Goal: Book appointment/travel/reservation

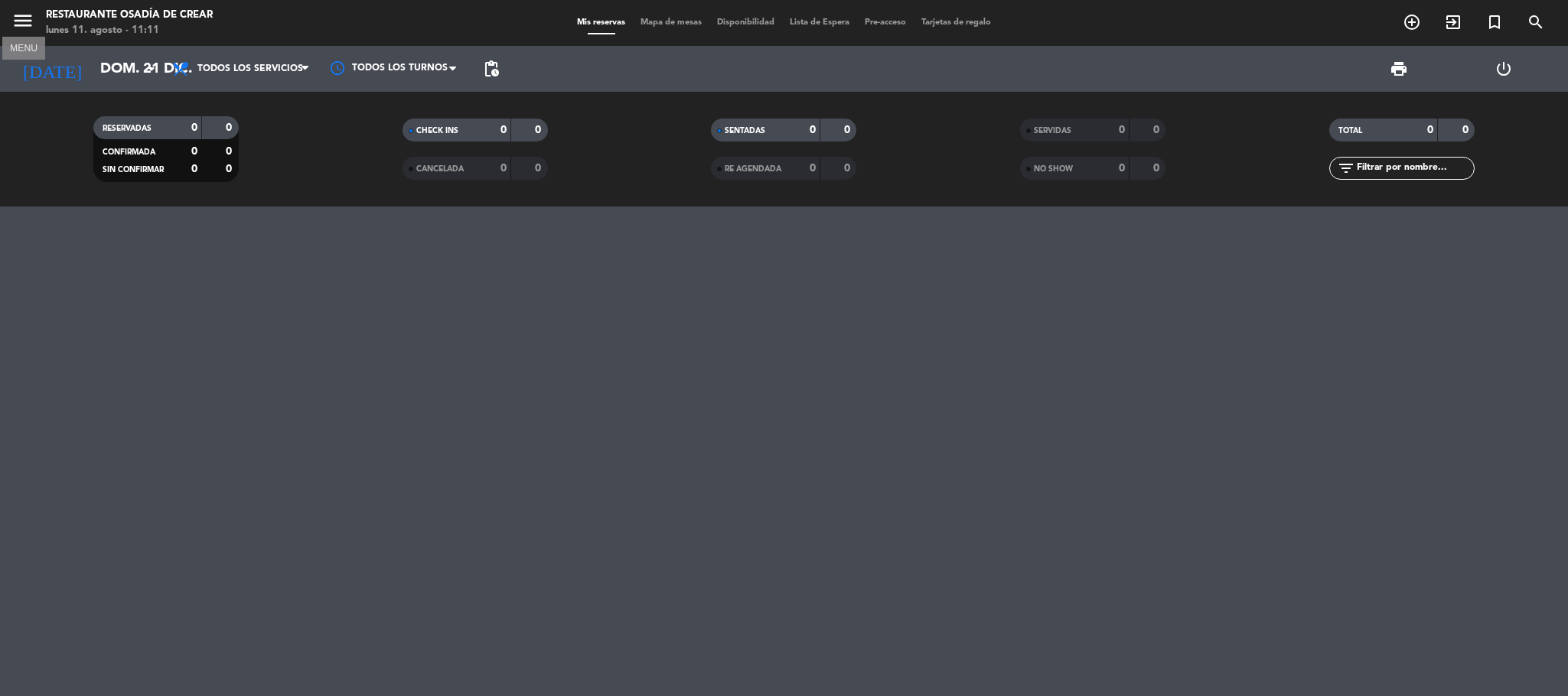
click at [23, 17] on icon "menu" at bounding box center [23, 20] width 23 height 23
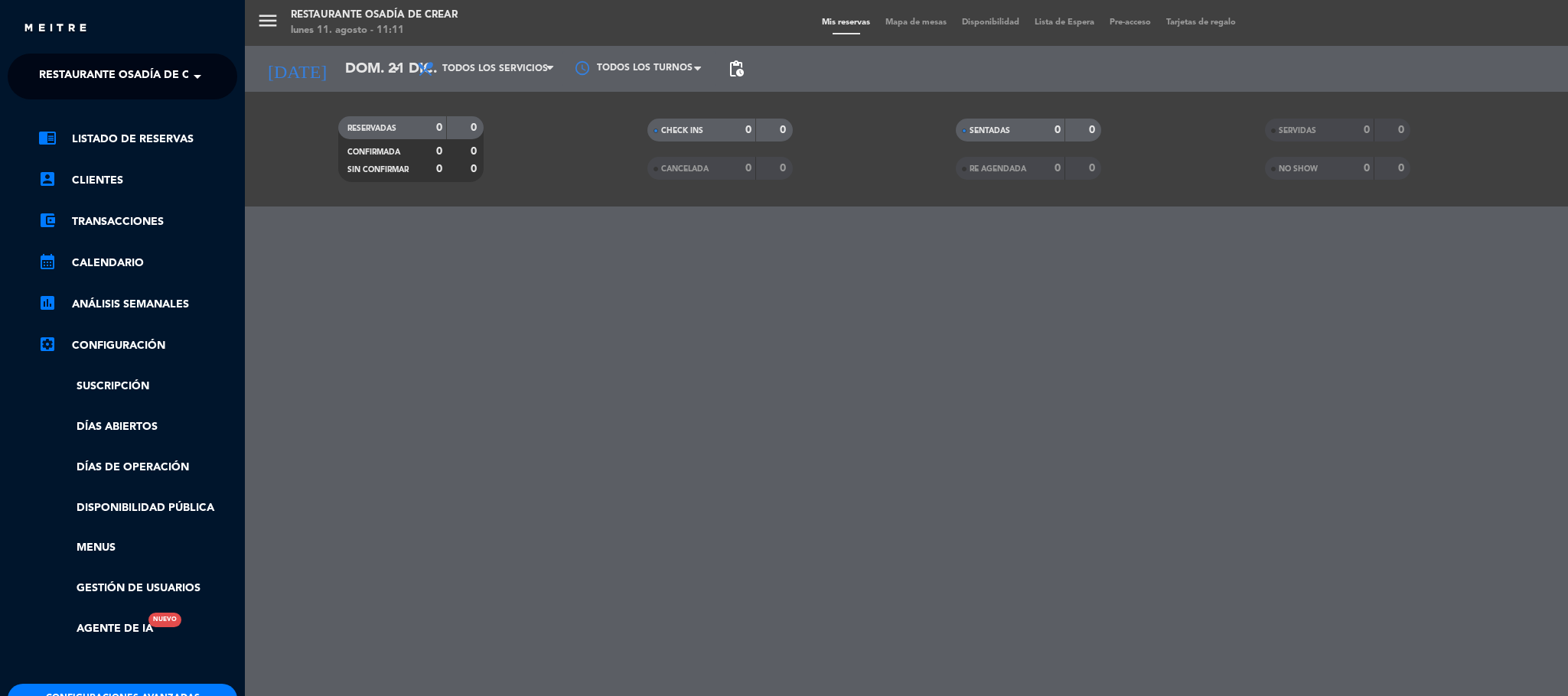
click at [343, 356] on div "menu Restaurante Osadía [PERSON_NAME] lunes 11. agosto - 11:11 Mis reservas Map…" at bounding box center [1028, 348] width 1568 height 696
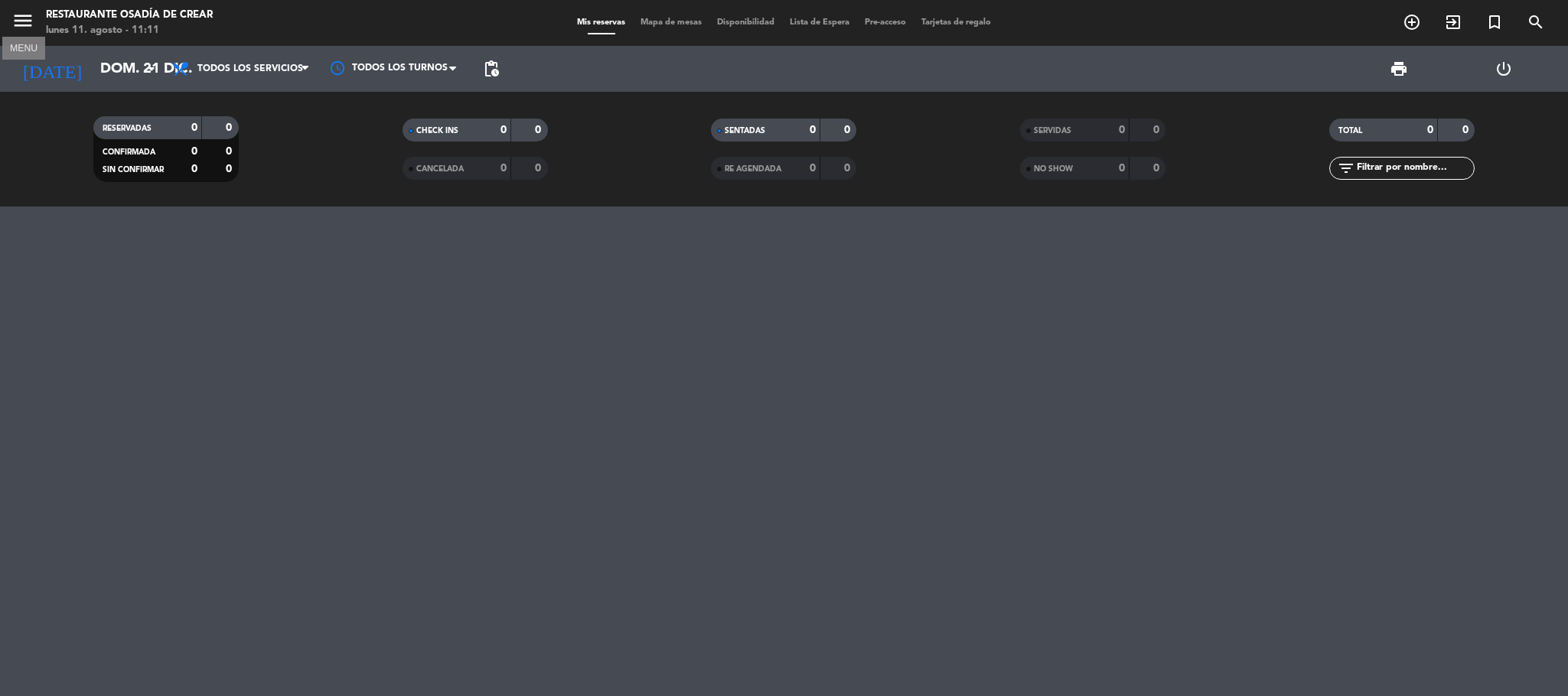
click at [23, 23] on icon "menu" at bounding box center [23, 20] width 23 height 23
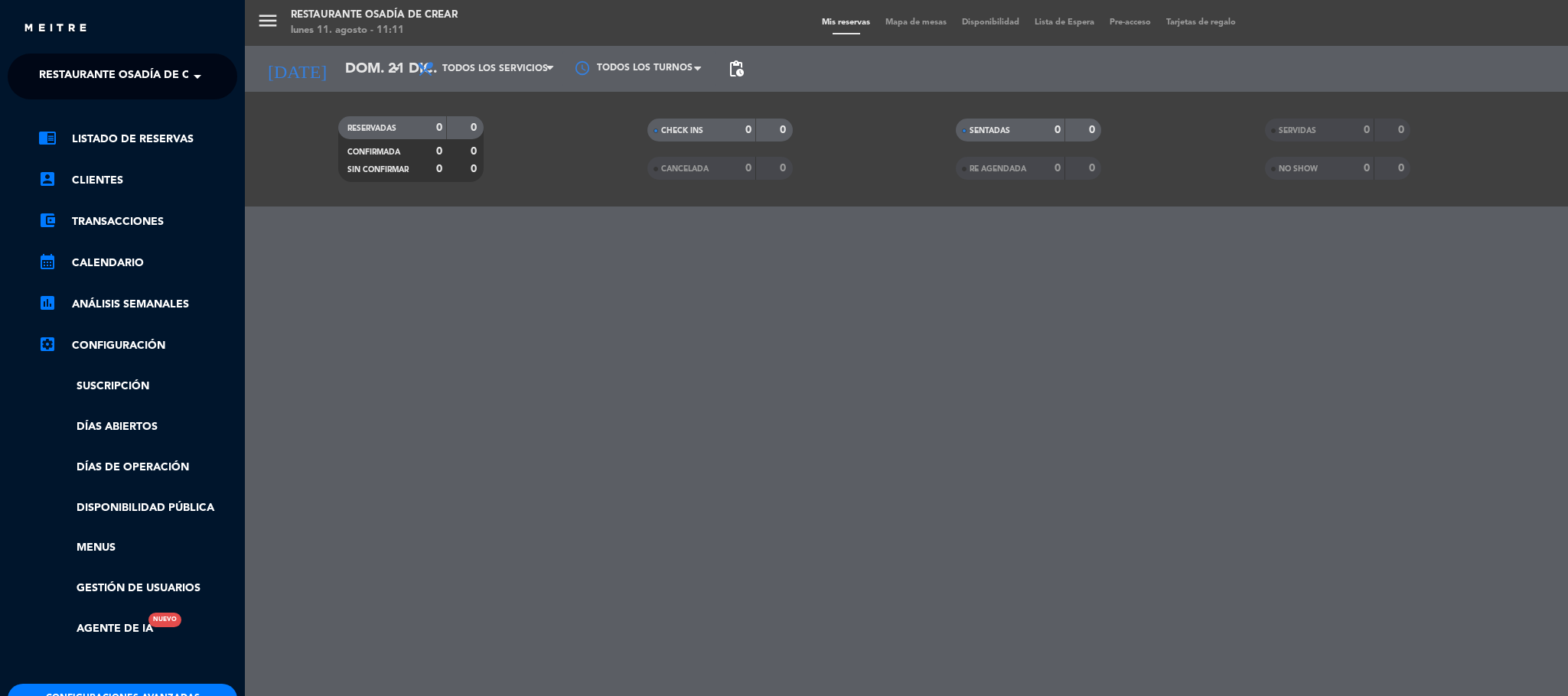
click at [196, 76] on span at bounding box center [201, 76] width 26 height 32
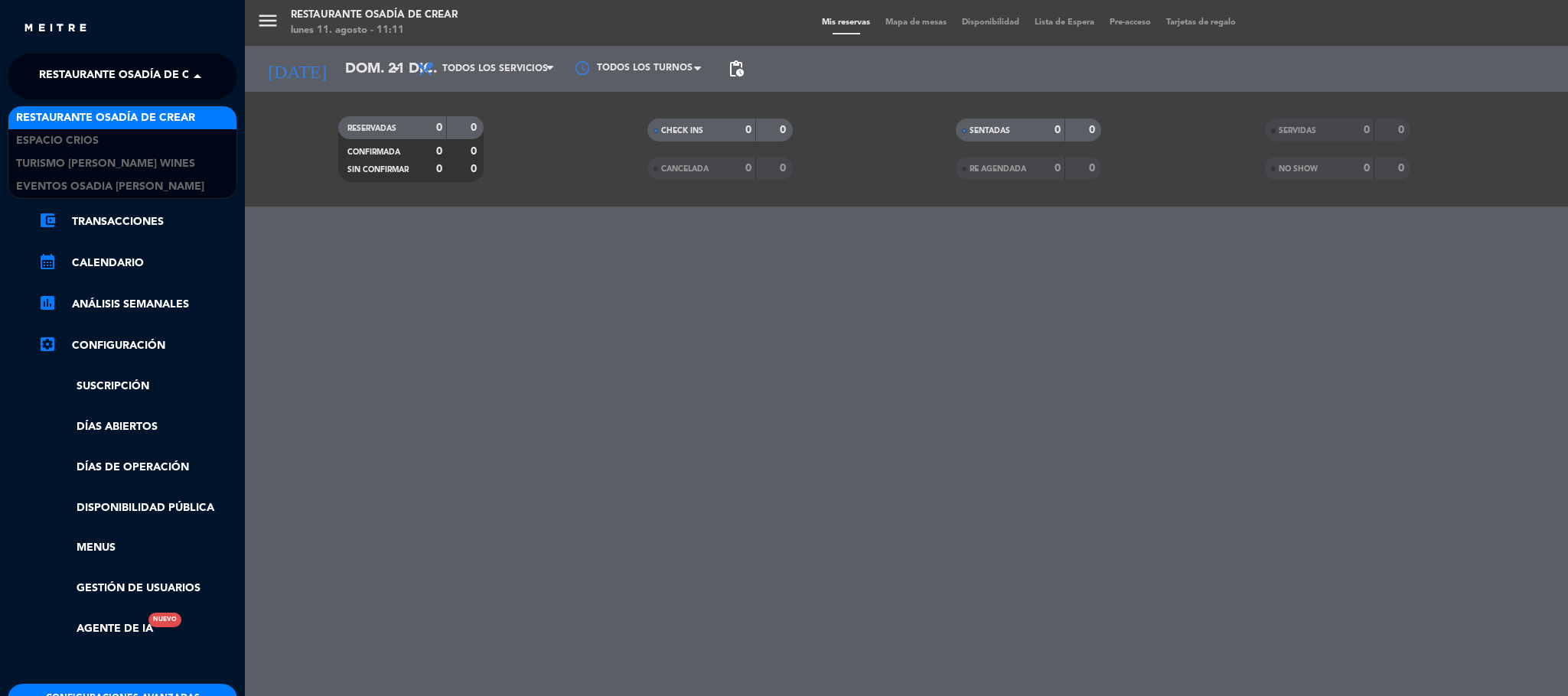
click at [194, 120] on span "Restaurante Osadía de Crear" at bounding box center [106, 118] width 179 height 18
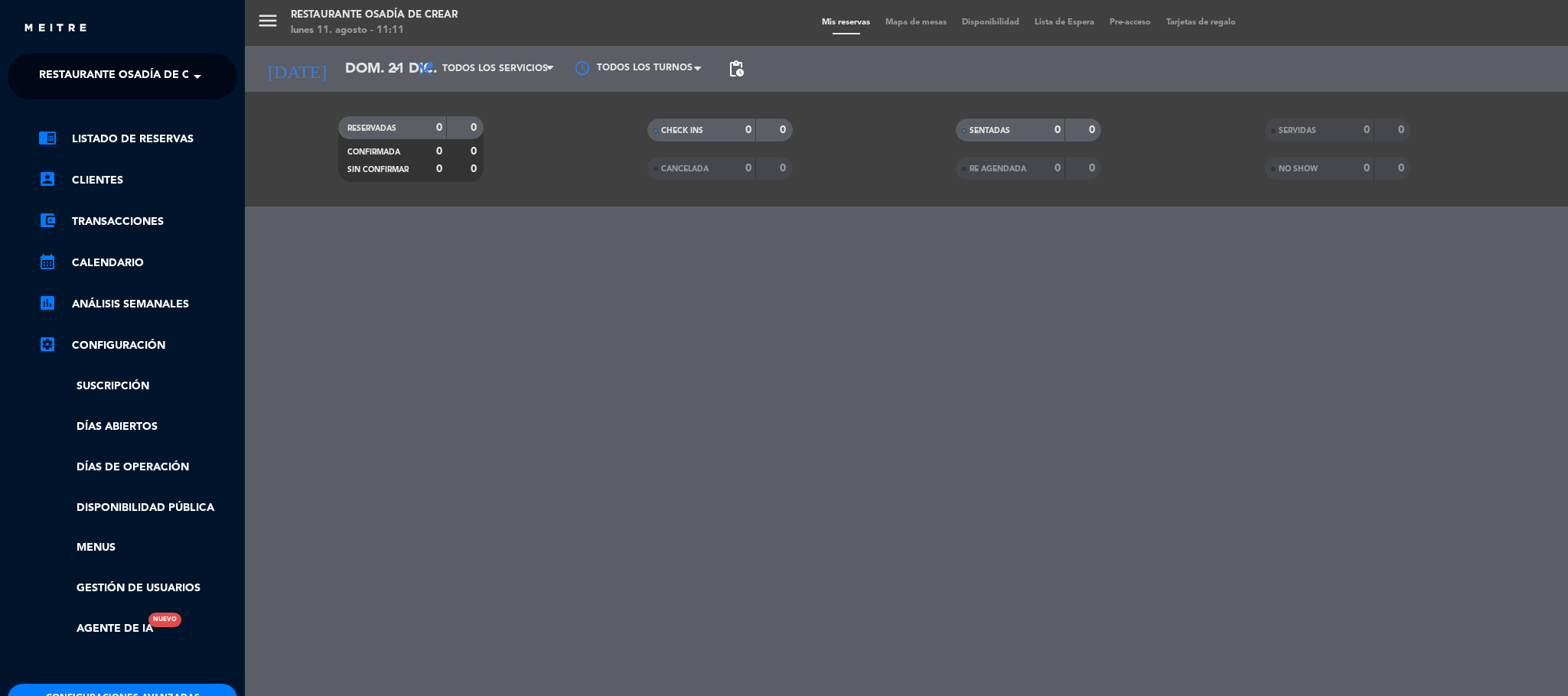
click at [510, 65] on div "menu Restaurante Osadía [PERSON_NAME] lunes 11. agosto - 11:11 Mis reservas Map…" at bounding box center [1028, 348] width 1568 height 696
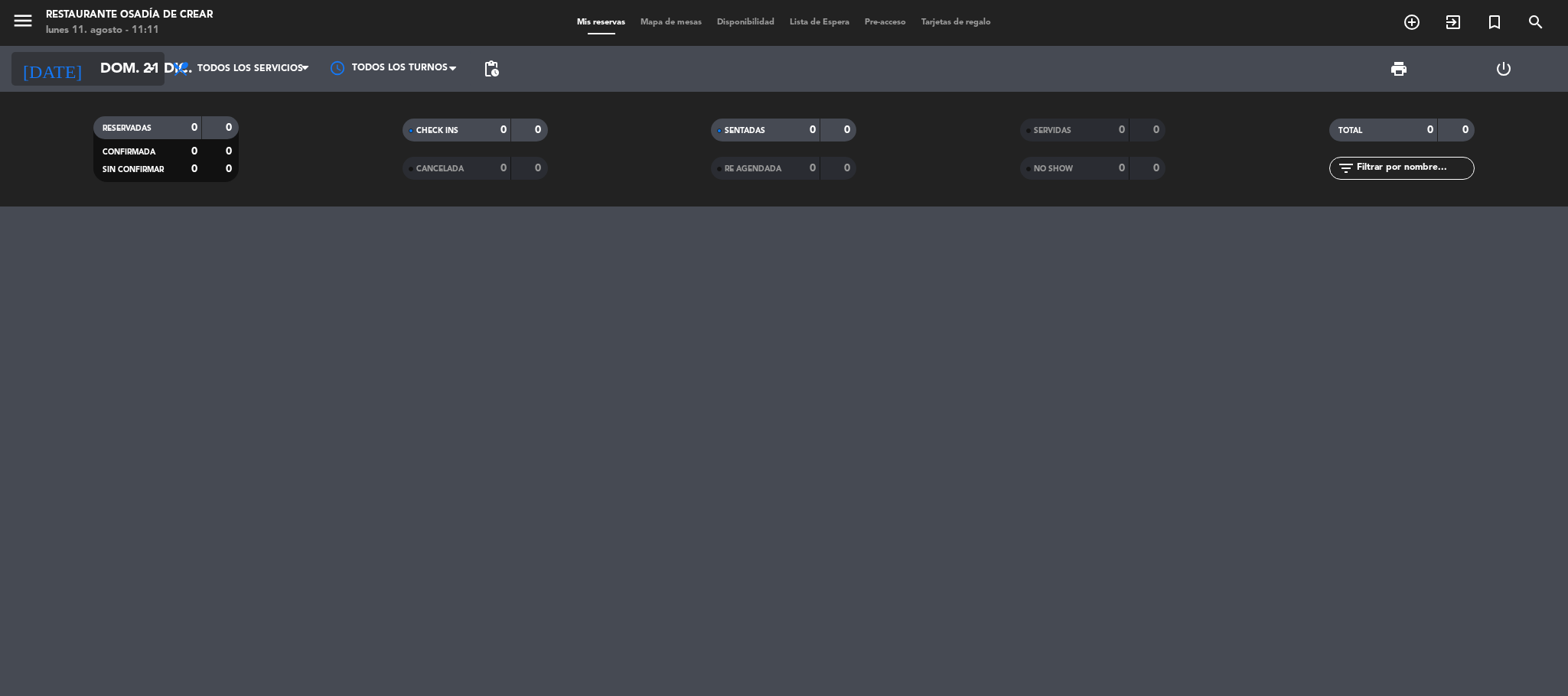
click at [122, 62] on input "dom. 21 dic." at bounding box center [185, 69] width 185 height 32
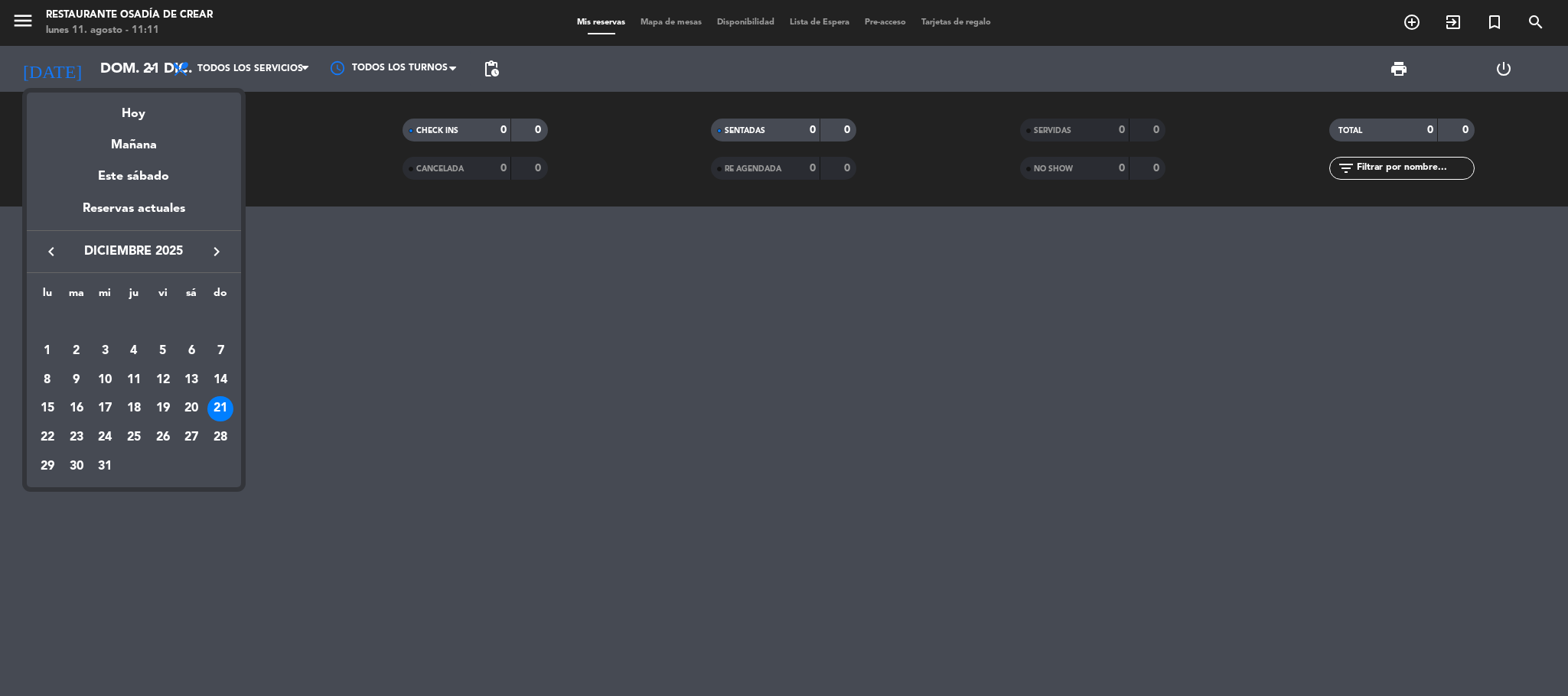
click at [311, 214] on div at bounding box center [784, 348] width 1568 height 696
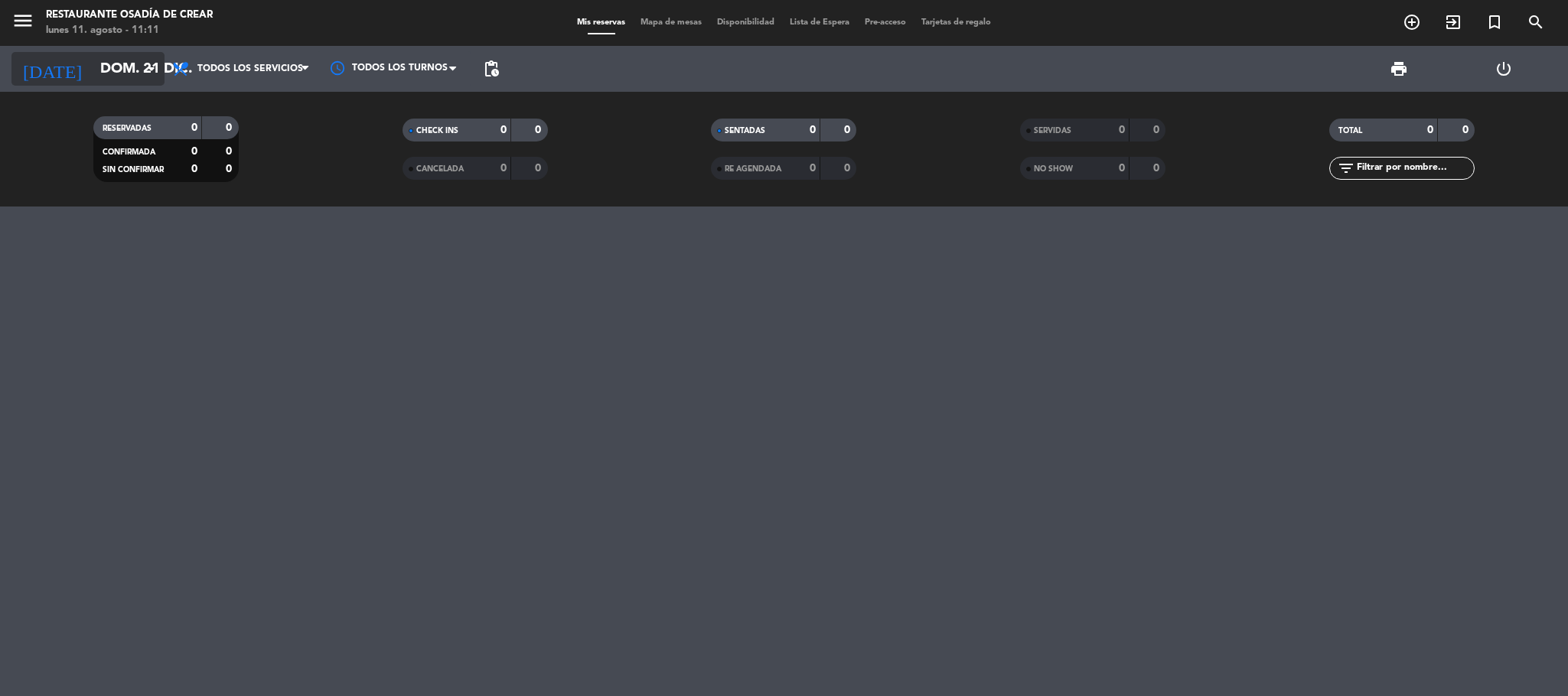
click at [122, 62] on input "dom. 21 dic." at bounding box center [185, 69] width 185 height 32
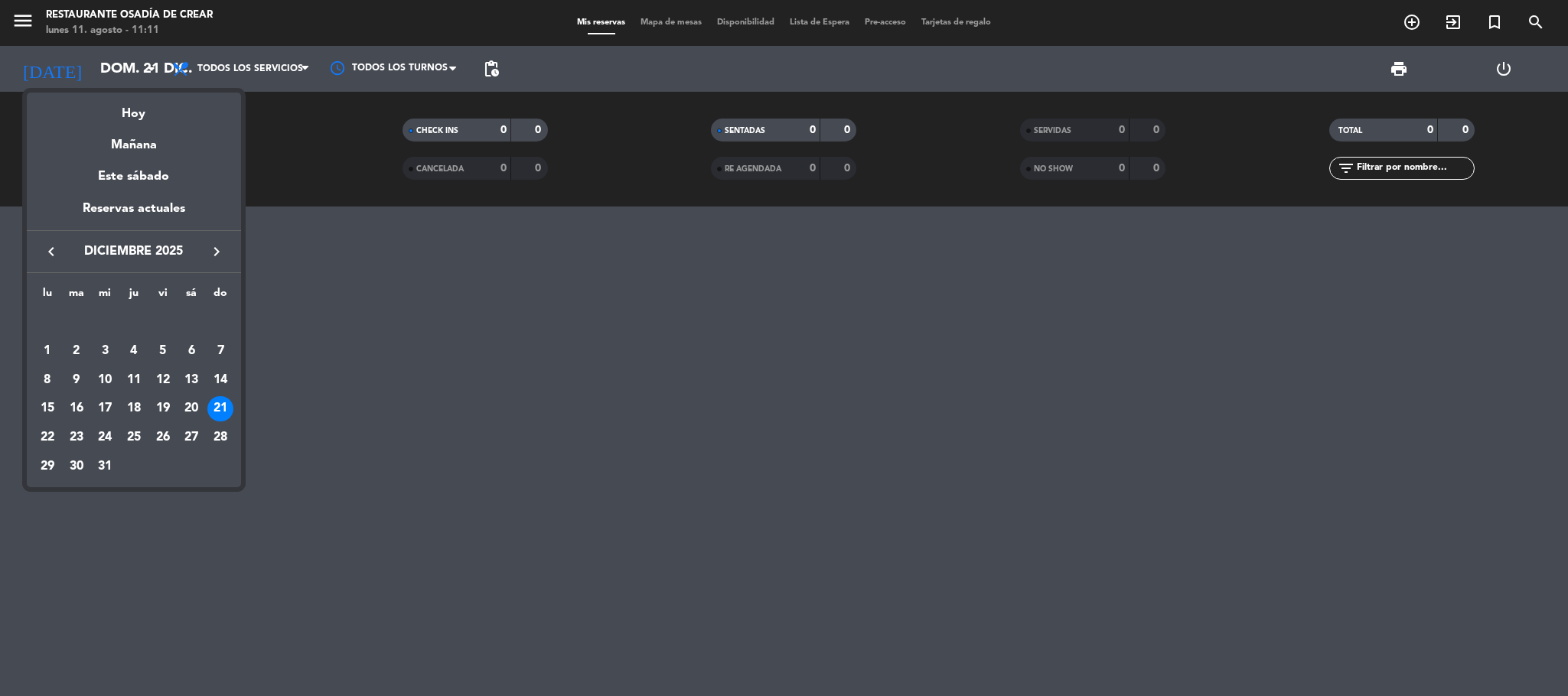
click at [294, 220] on div at bounding box center [784, 348] width 1568 height 696
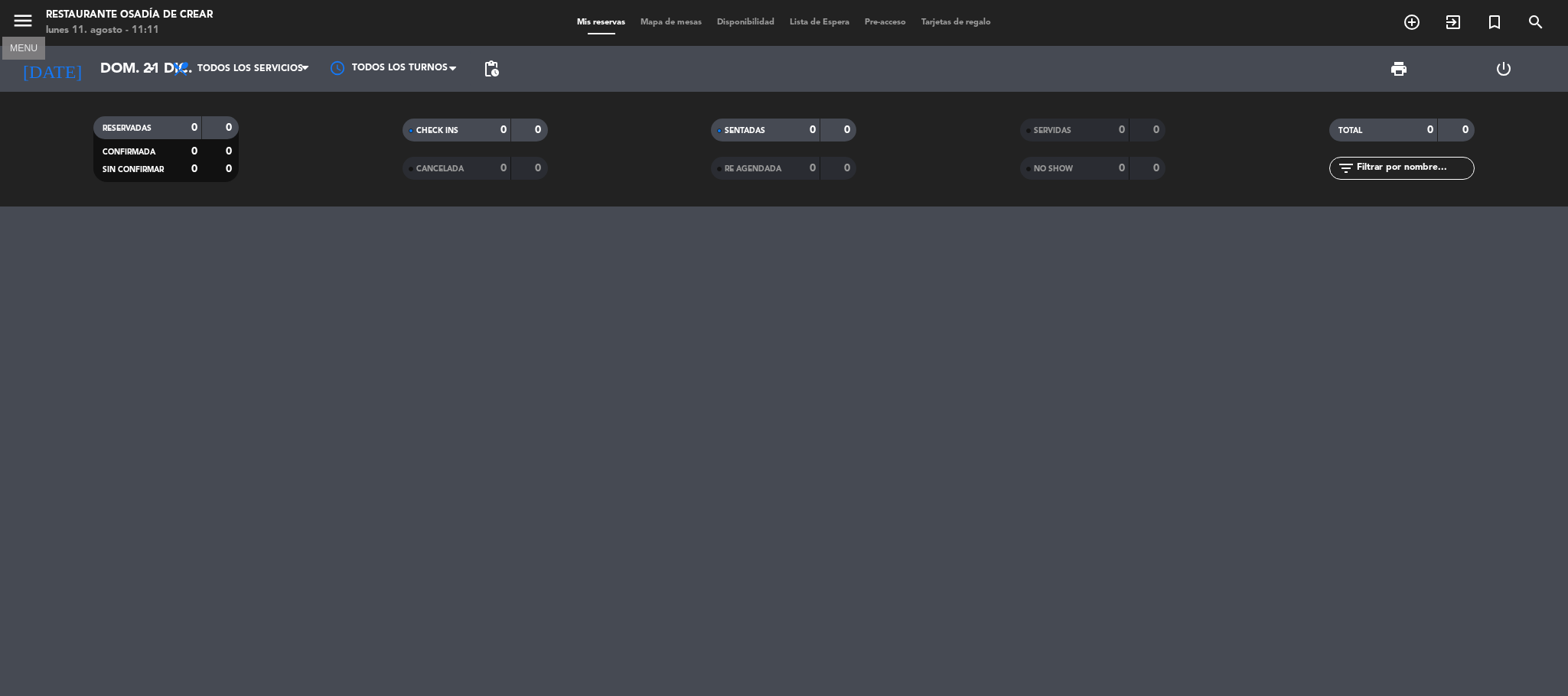
click at [28, 19] on icon "menu" at bounding box center [23, 20] width 23 height 23
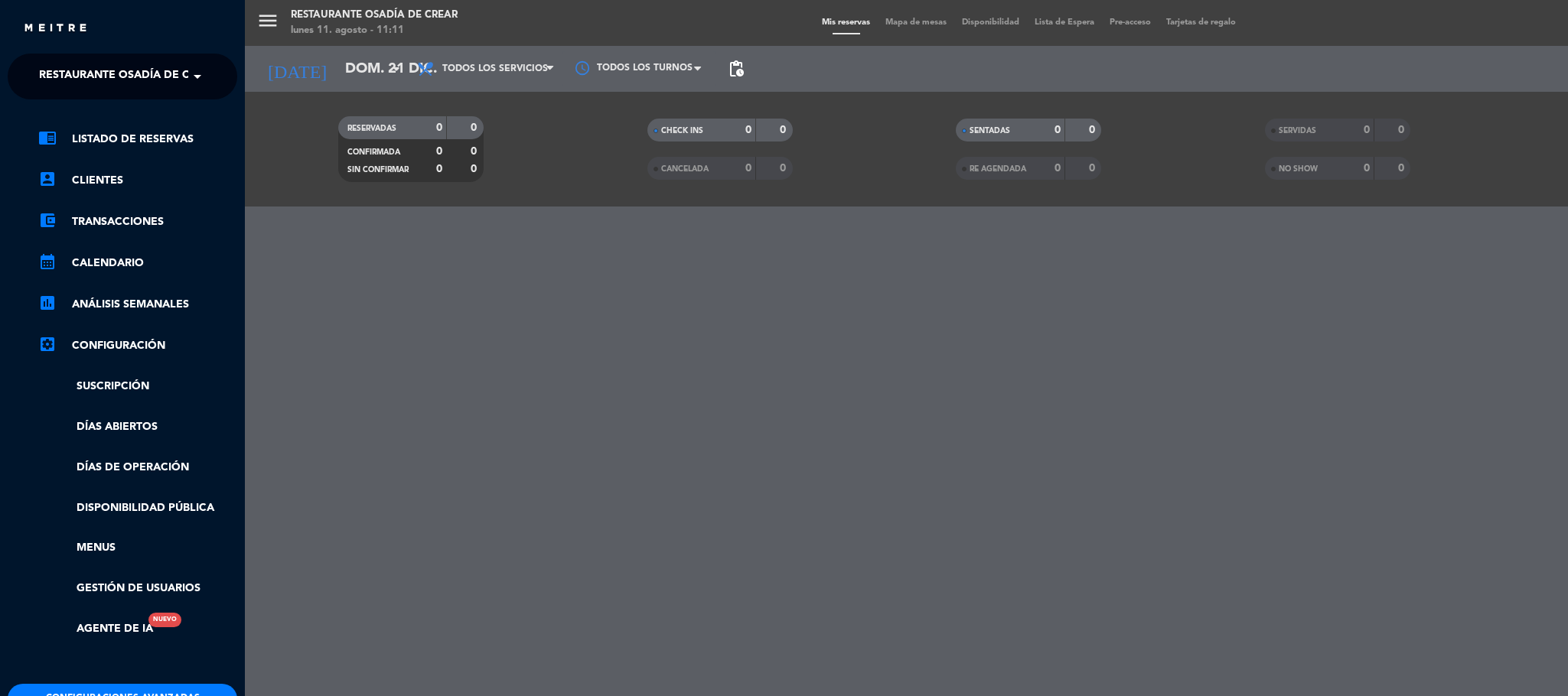
click at [191, 76] on span at bounding box center [201, 76] width 26 height 32
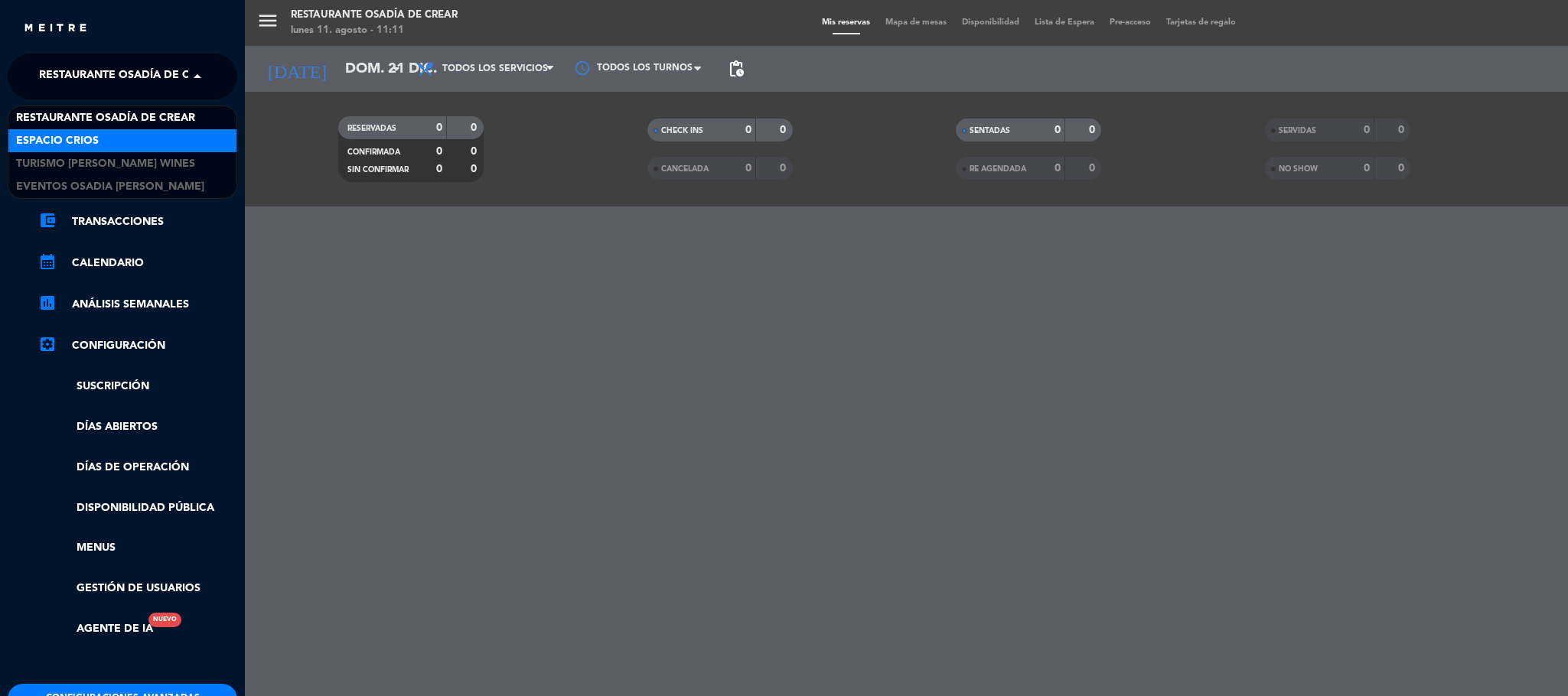
click at [171, 138] on div "Espacio Crios" at bounding box center [122, 140] width 228 height 23
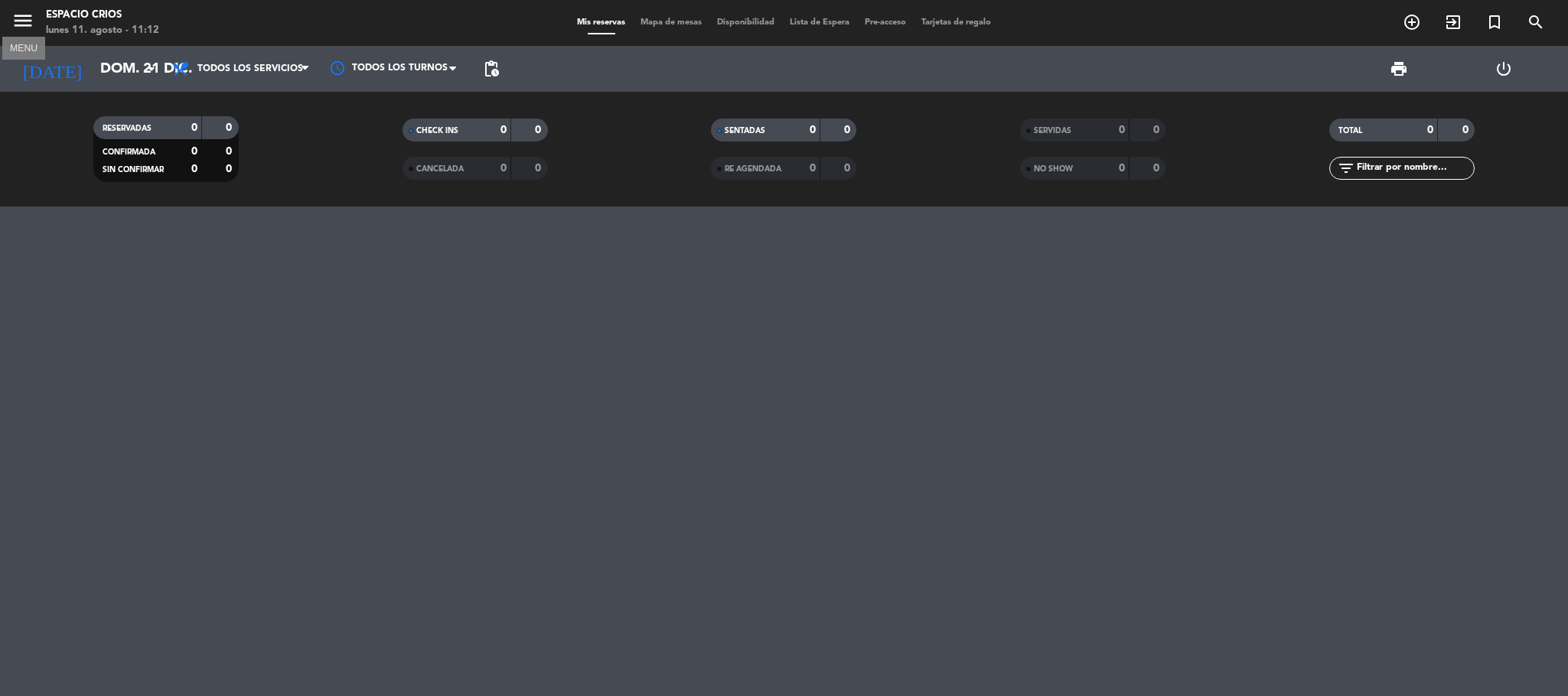
click at [16, 14] on icon "menu" at bounding box center [23, 20] width 23 height 23
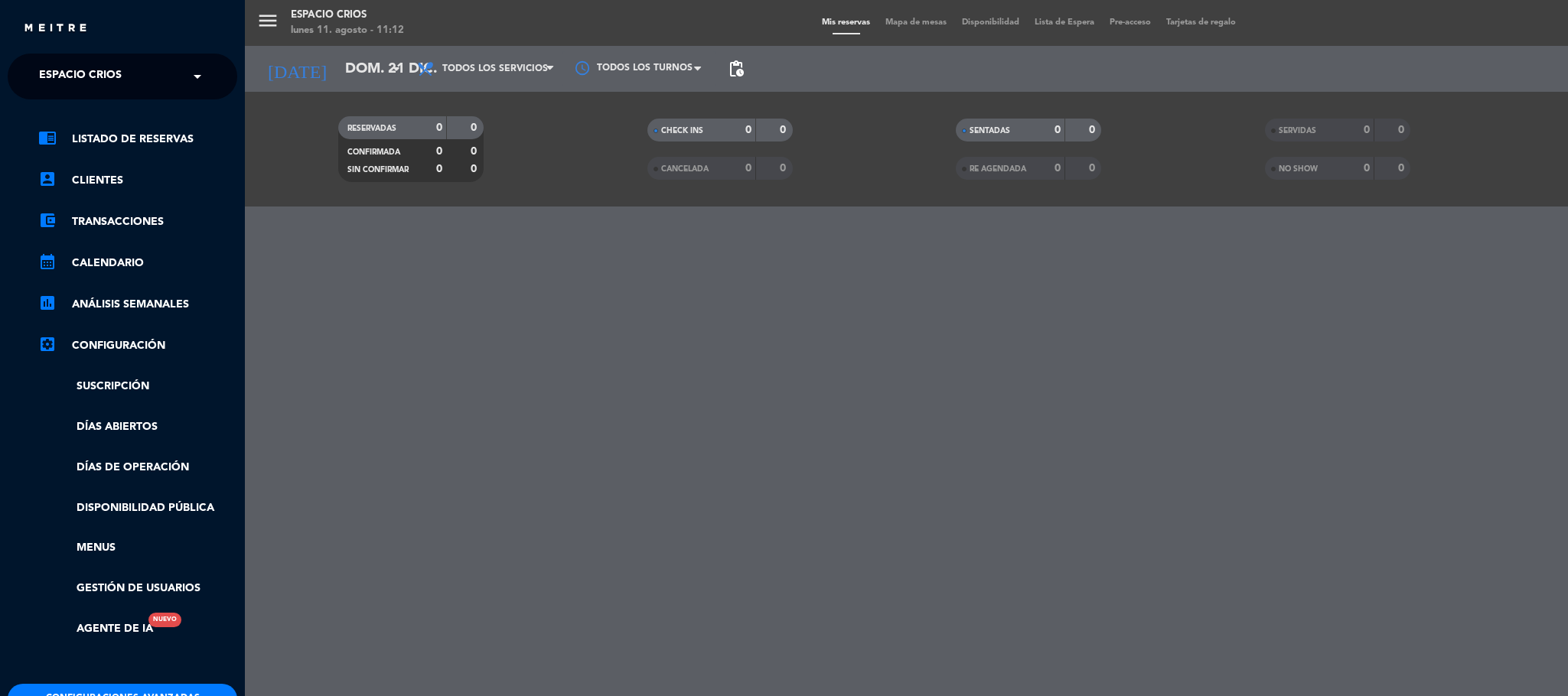
click at [197, 73] on span at bounding box center [201, 76] width 26 height 32
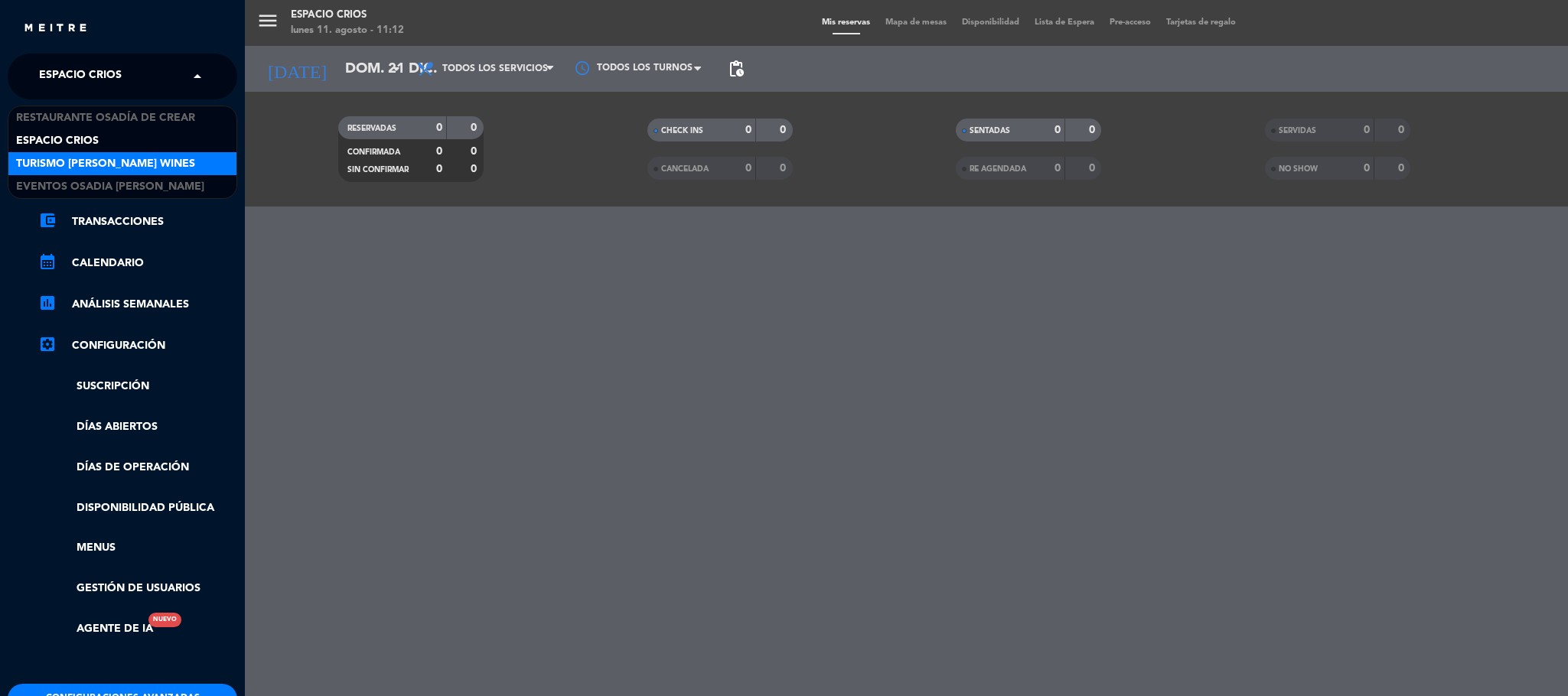
click at [186, 156] on span "Turismo [PERSON_NAME] Wines" at bounding box center [106, 163] width 179 height 18
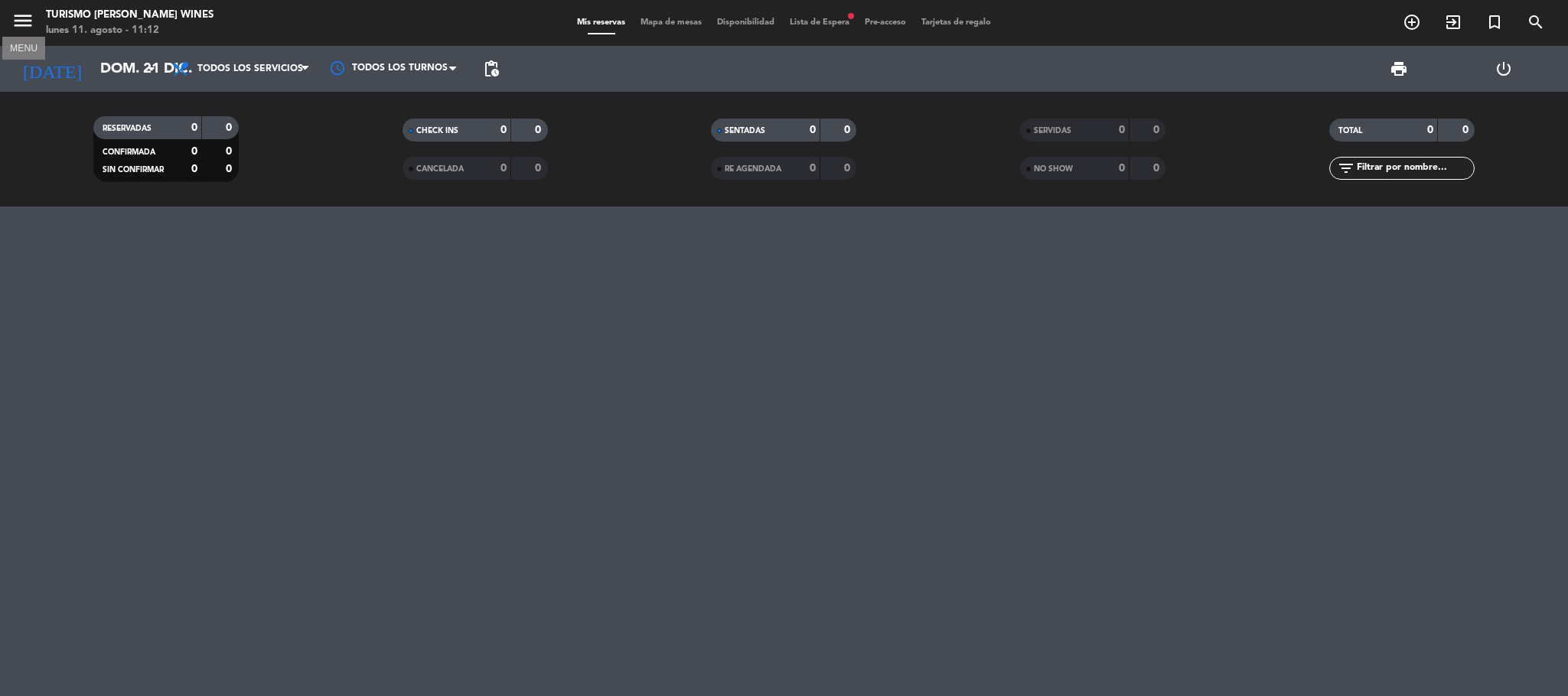
click at [17, 26] on icon "menu" at bounding box center [23, 20] width 23 height 23
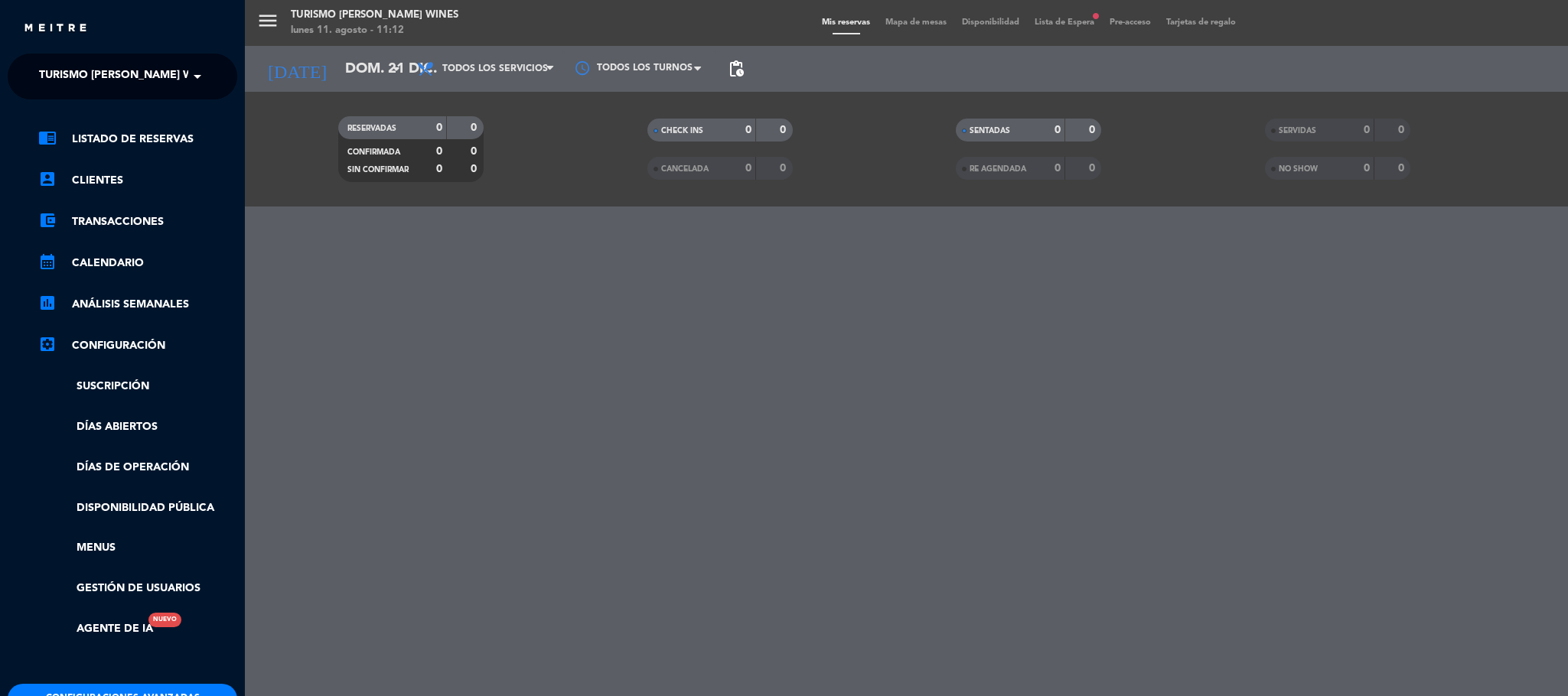
click at [194, 66] on span at bounding box center [201, 76] width 26 height 32
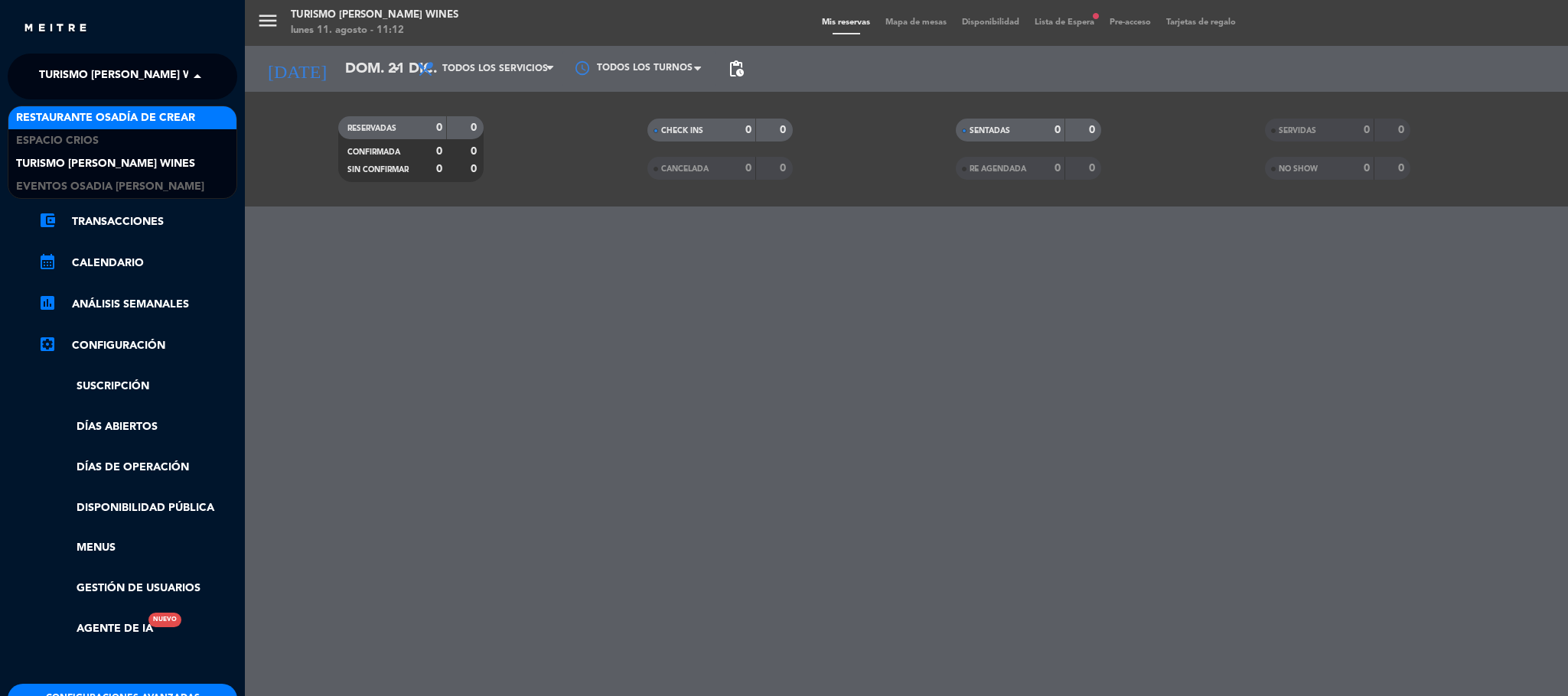
click at [160, 112] on span "Restaurante Osadía de Crear" at bounding box center [106, 118] width 179 height 18
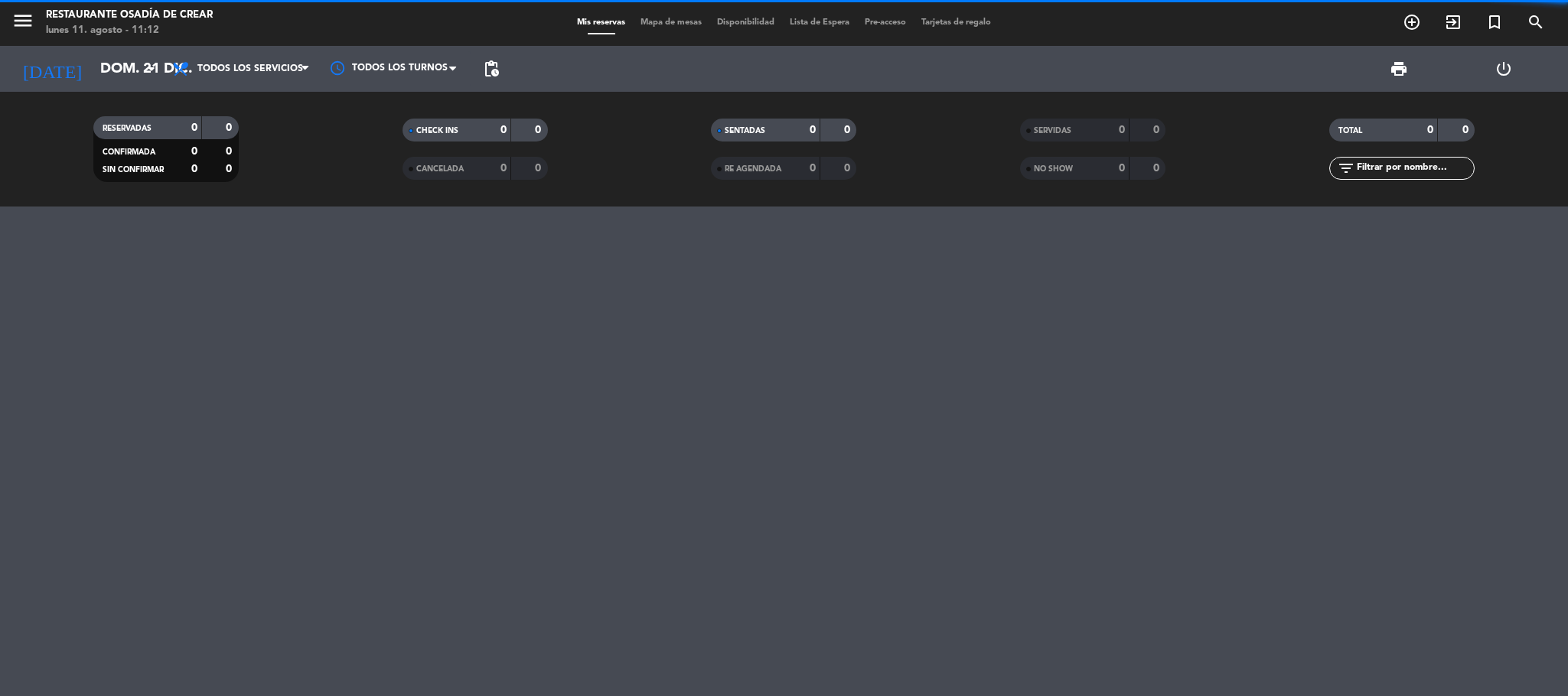
click at [816, 19] on span "Lista de Espera" at bounding box center [819, 23] width 75 height 9
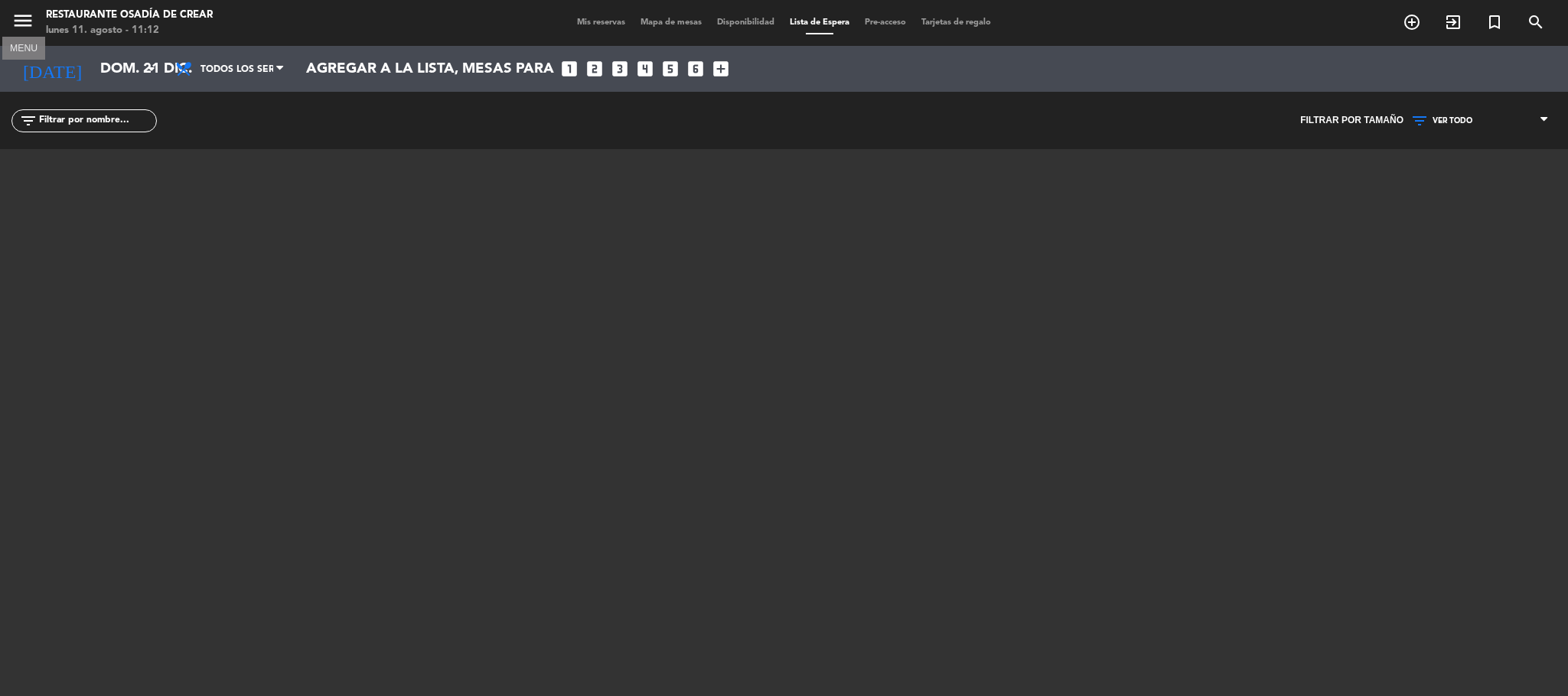
click at [26, 21] on icon "menu" at bounding box center [23, 20] width 23 height 23
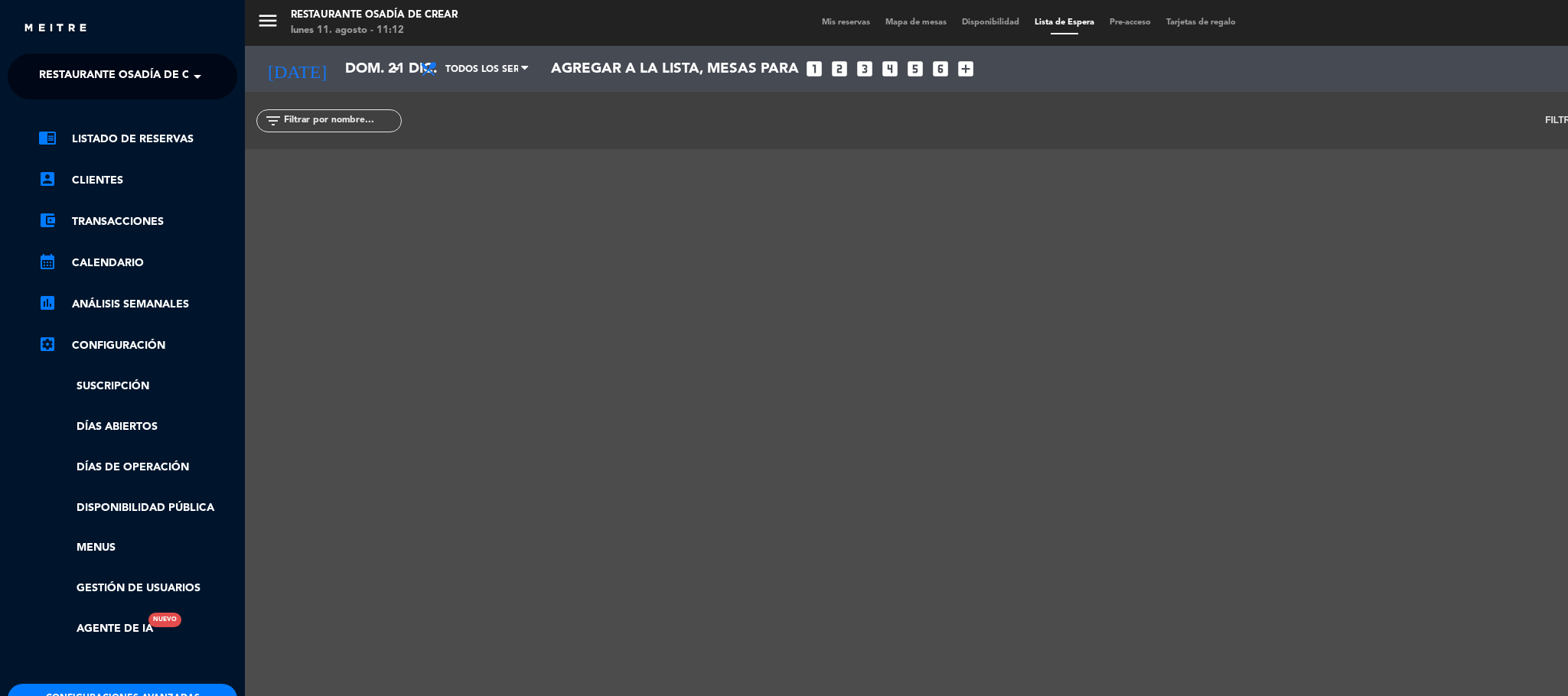
click at [197, 78] on span at bounding box center [201, 76] width 26 height 32
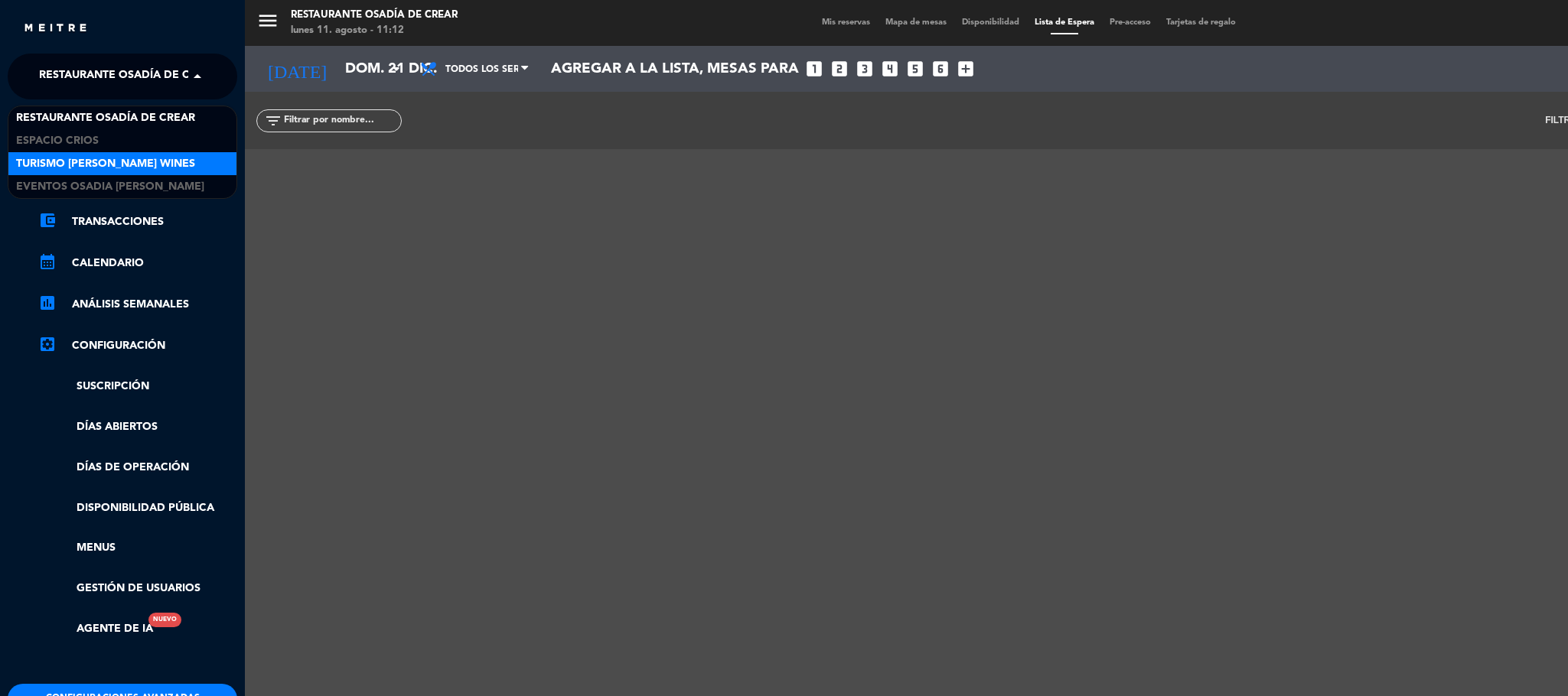
click at [168, 167] on span "Turismo [PERSON_NAME] Wines" at bounding box center [106, 163] width 179 height 18
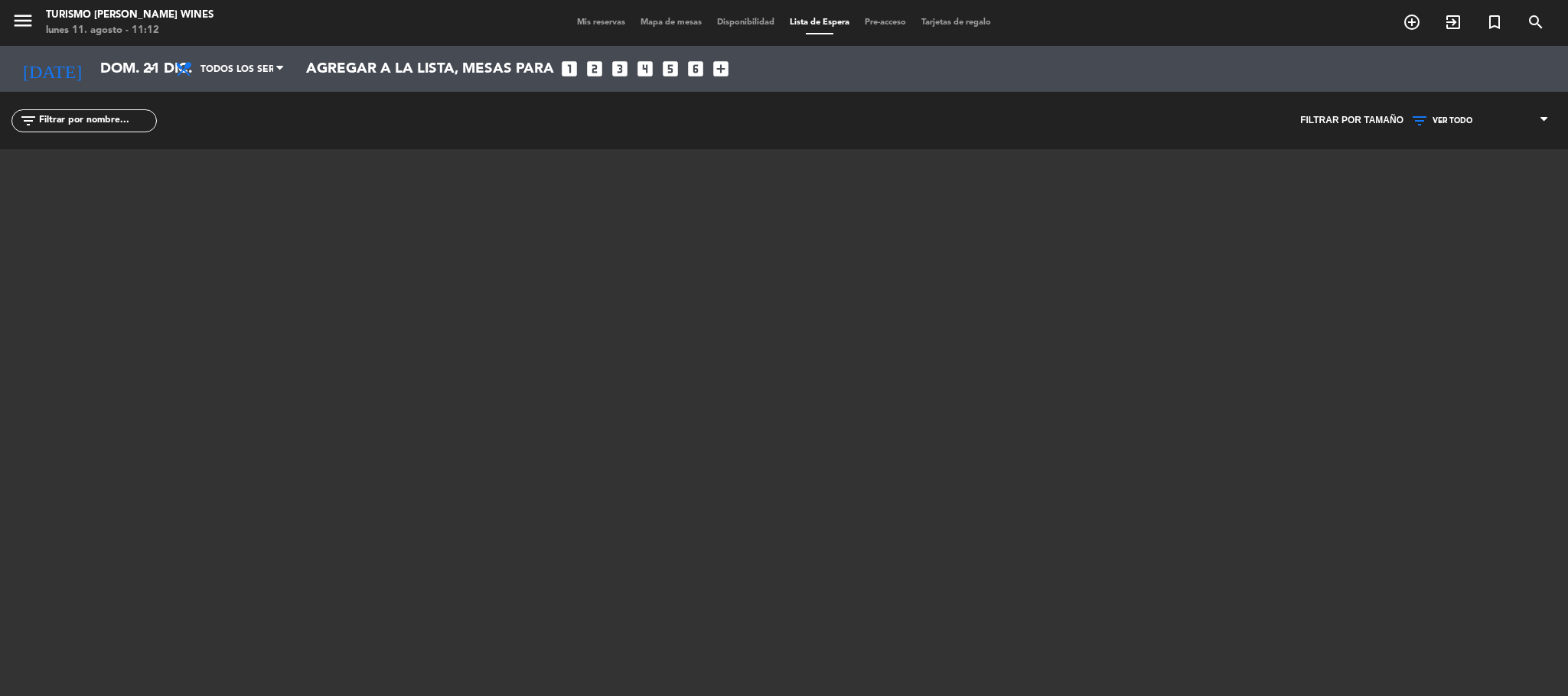
click at [586, 22] on span "Mis reservas" at bounding box center [601, 23] width 64 height 9
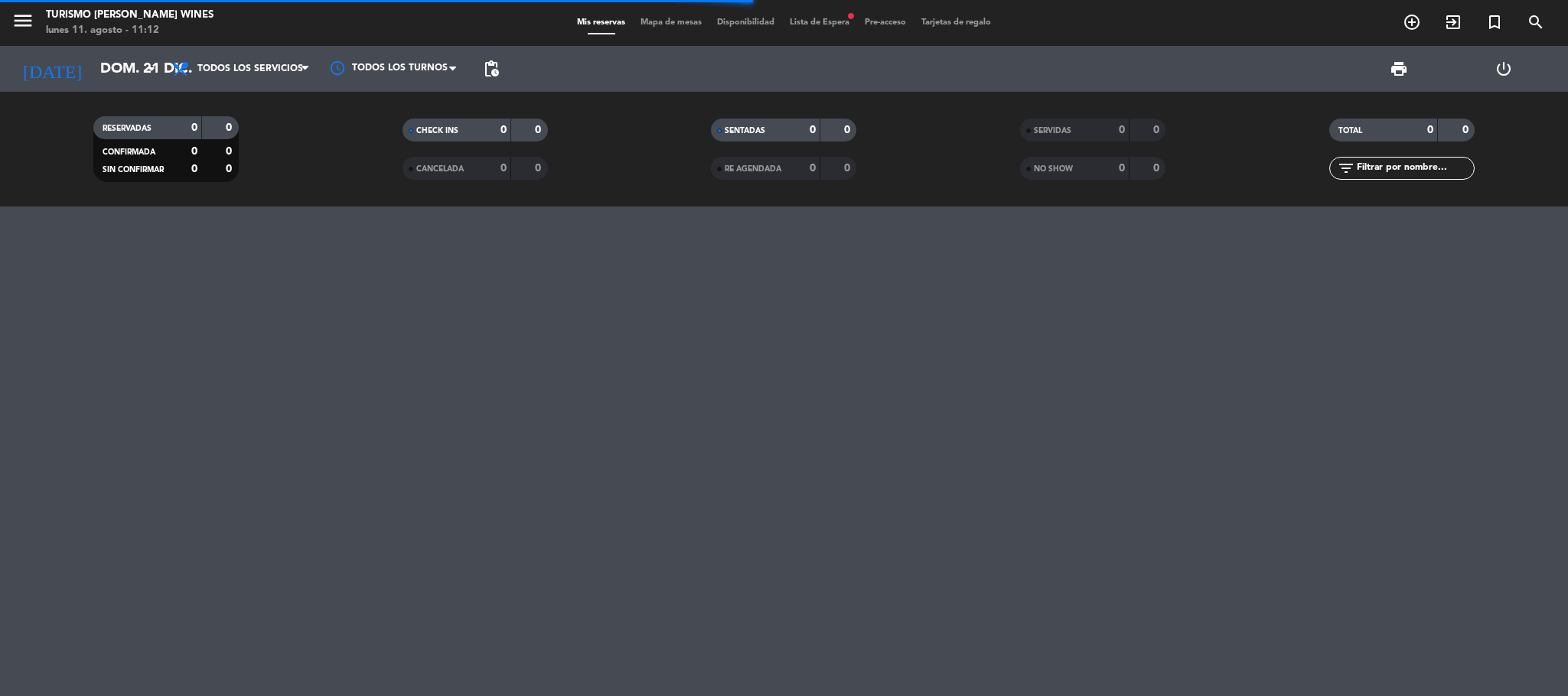
click at [812, 16] on div "Mis reservas Mapa de mesas Disponibilidad Lista de Espera fiber_manual_record P…" at bounding box center [784, 23] width 429 height 14
click at [820, 23] on span "Lista de Espera fiber_manual_record" at bounding box center [819, 23] width 75 height 9
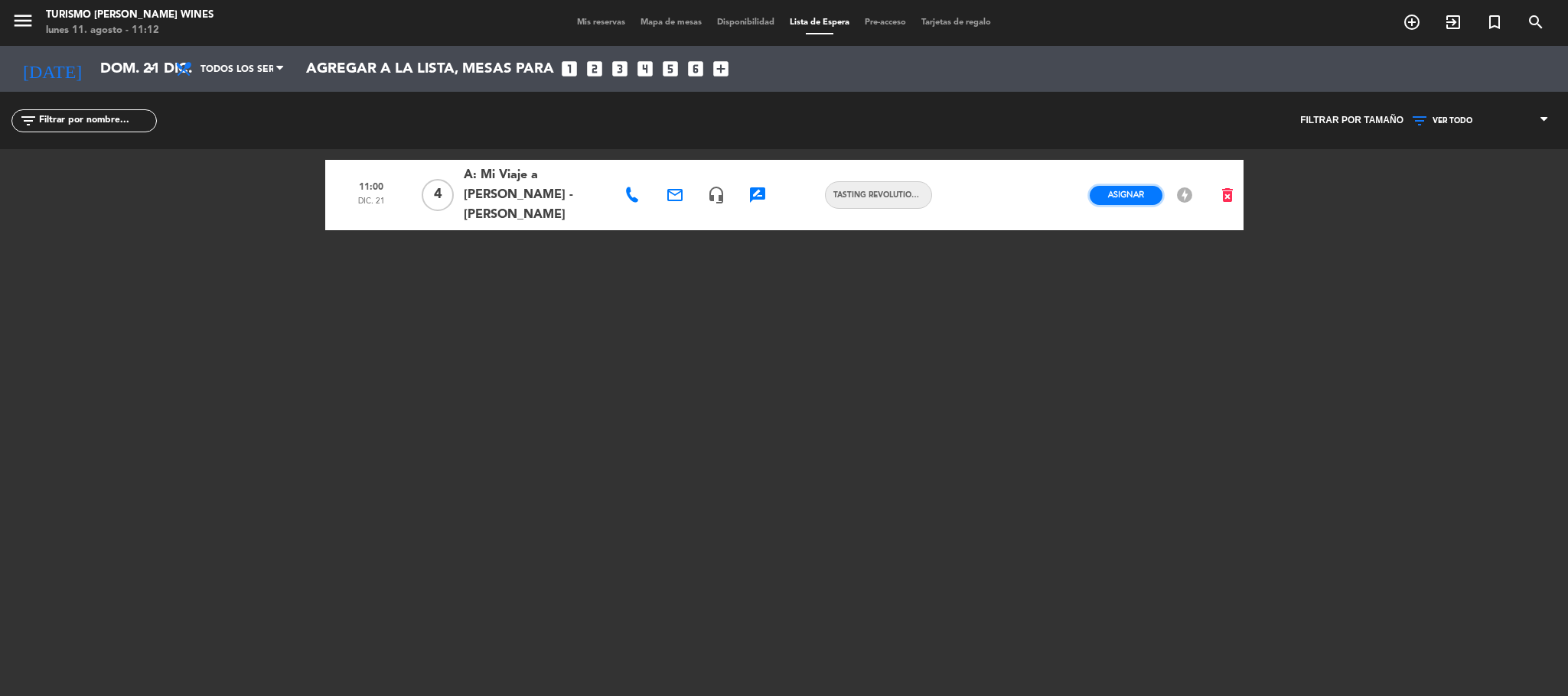
click at [1125, 189] on span "Asignar" at bounding box center [1126, 195] width 36 height 12
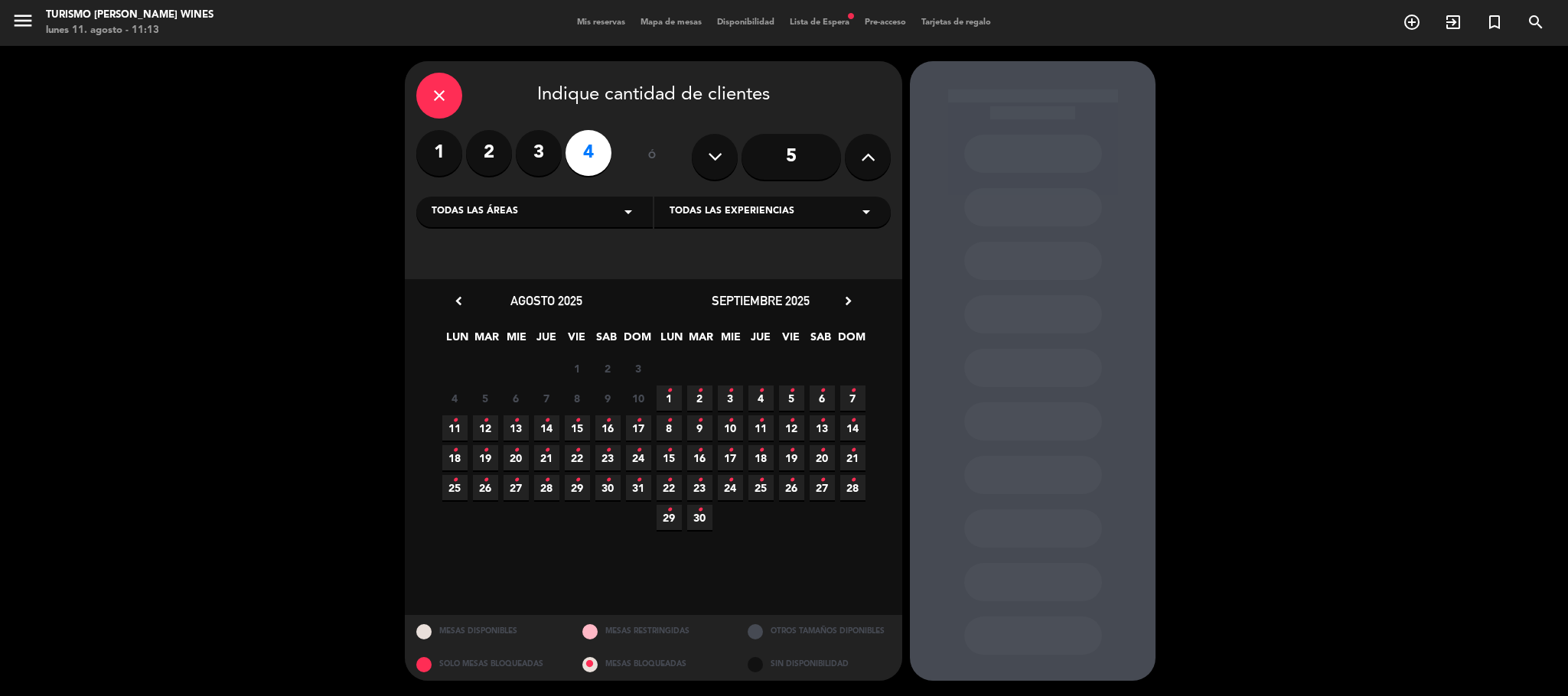
click at [849, 296] on icon "chevron_right" at bounding box center [848, 301] width 16 height 16
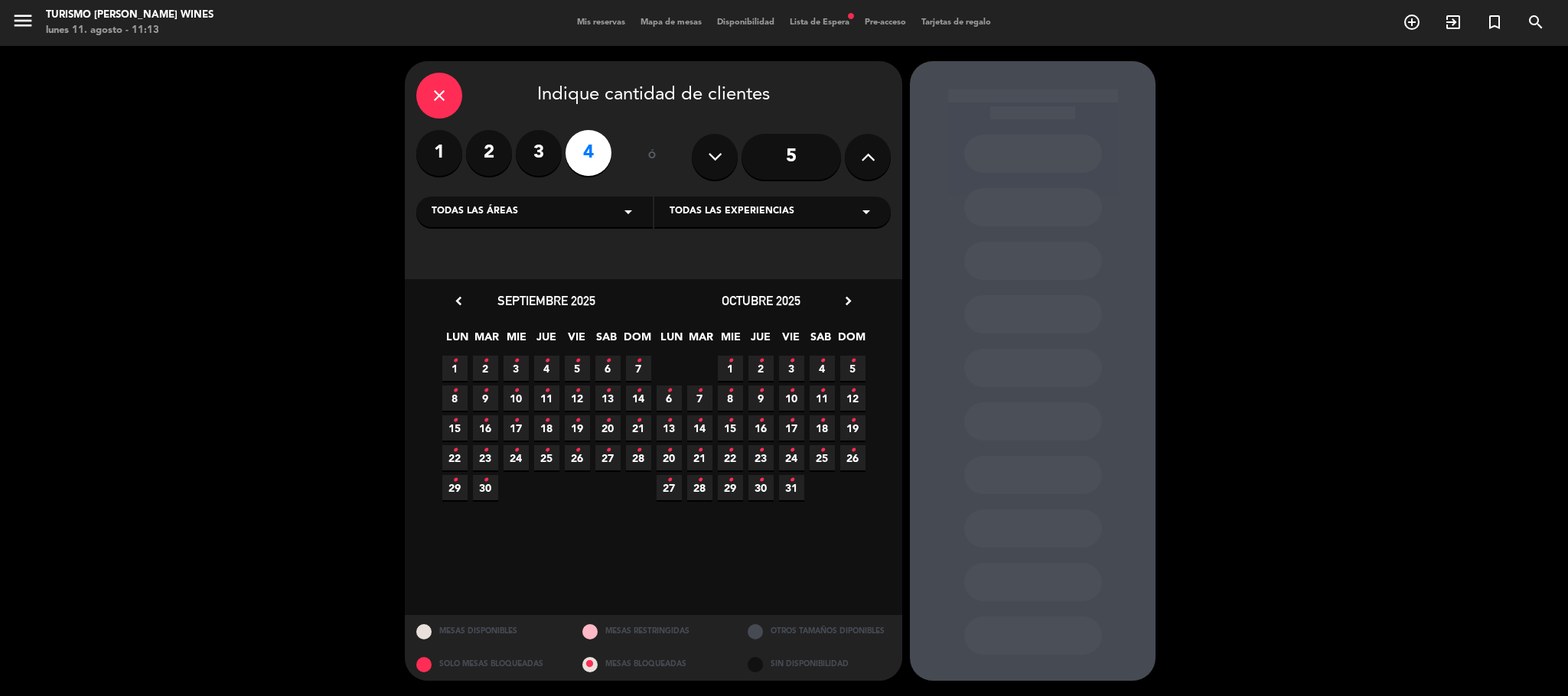
click at [847, 297] on icon "chevron_right" at bounding box center [848, 301] width 16 height 16
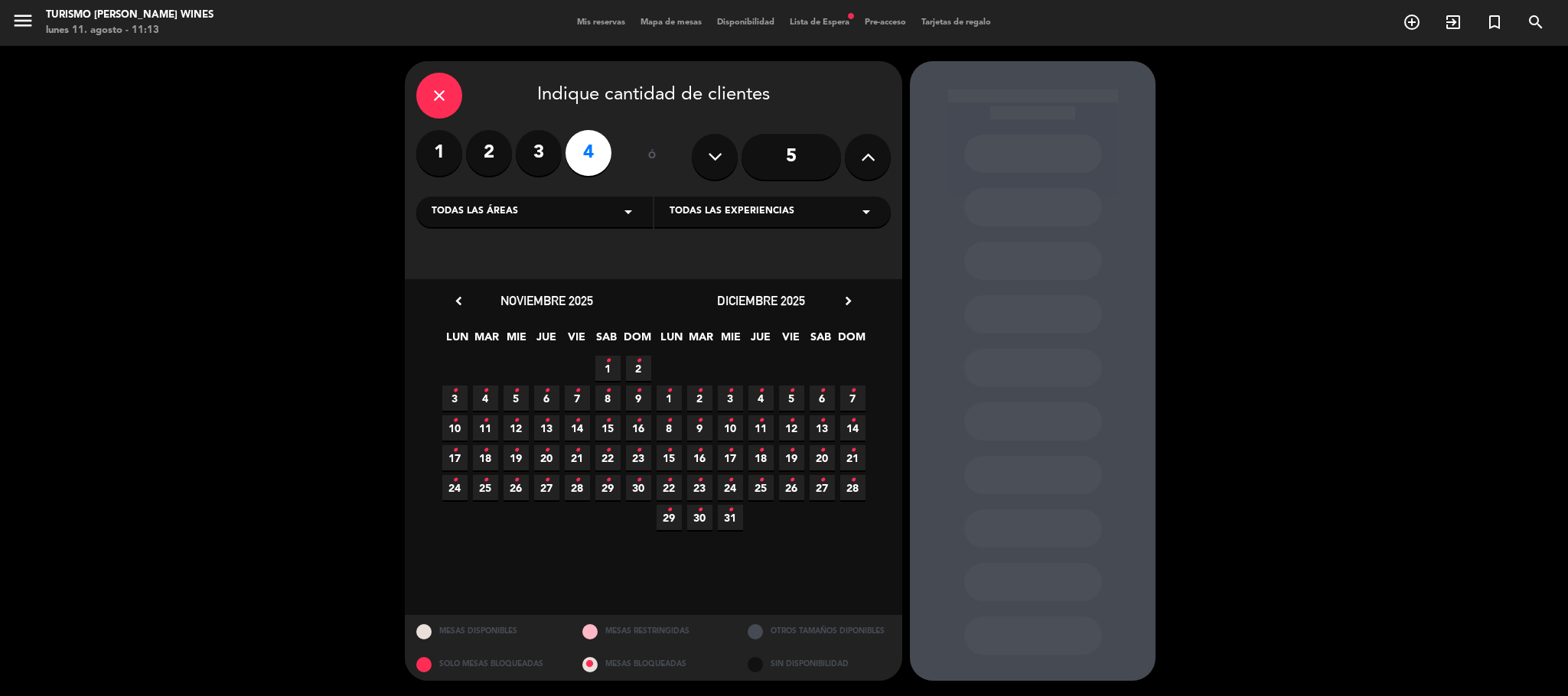
click at [846, 456] on span "21 •" at bounding box center [853, 458] width 25 height 25
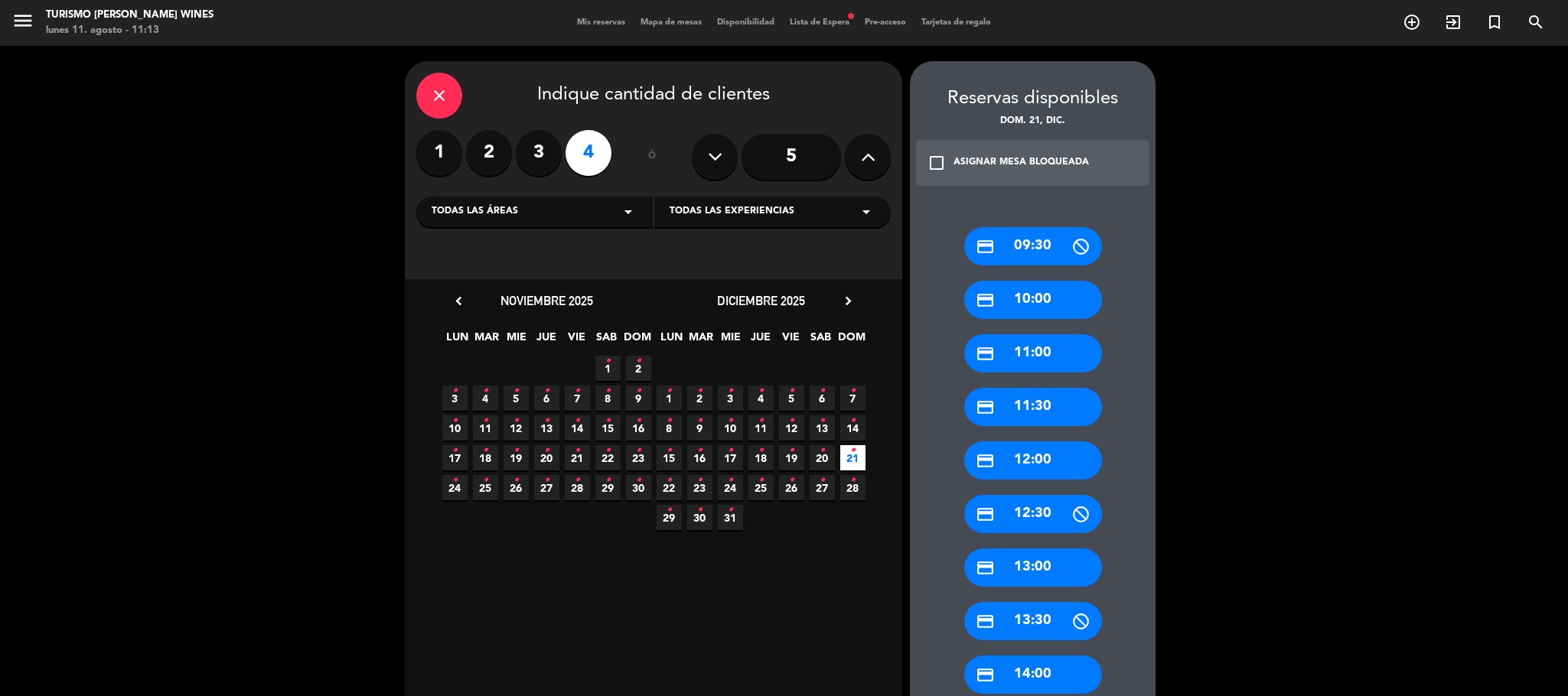
click at [1043, 360] on div "credit_card 11:00" at bounding box center [1033, 353] width 138 height 38
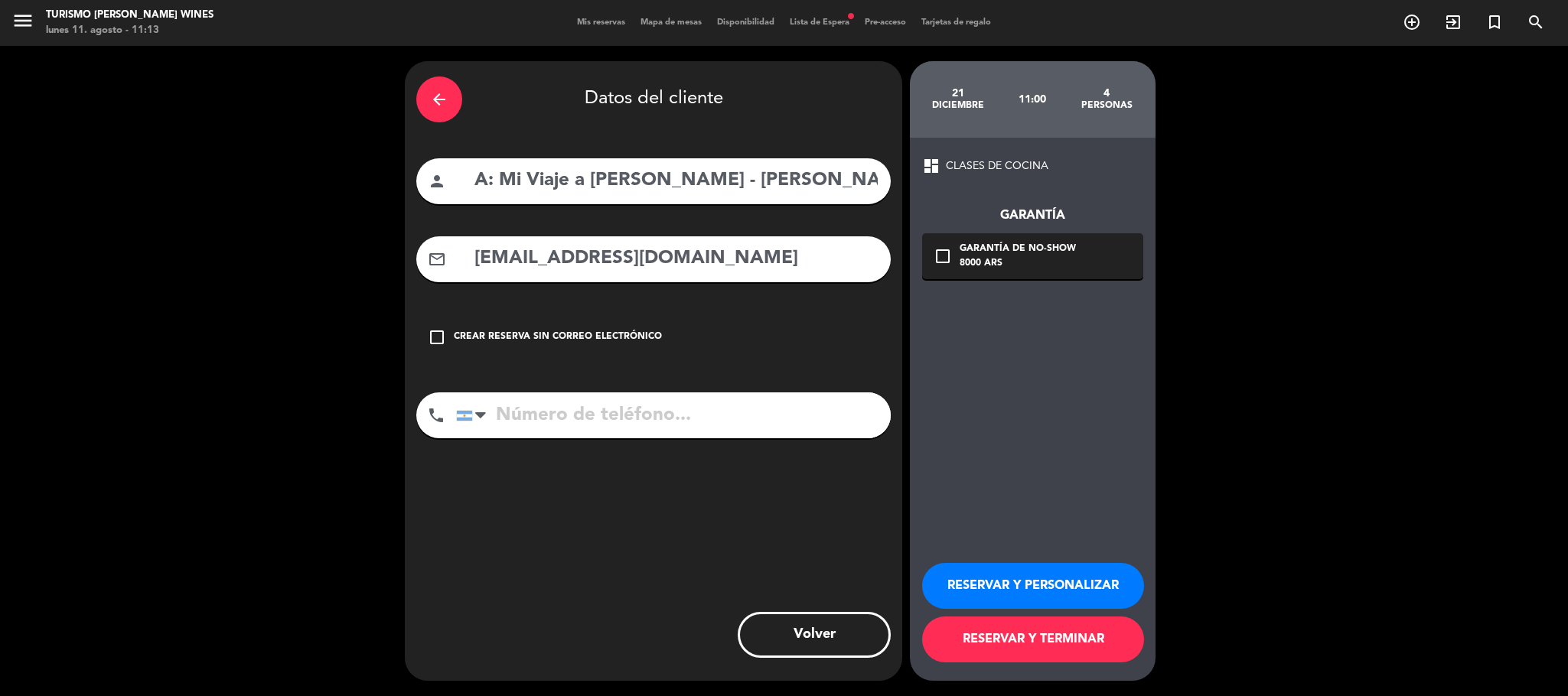
click at [939, 252] on icon "check_box_outline_blank" at bounding box center [943, 256] width 19 height 19
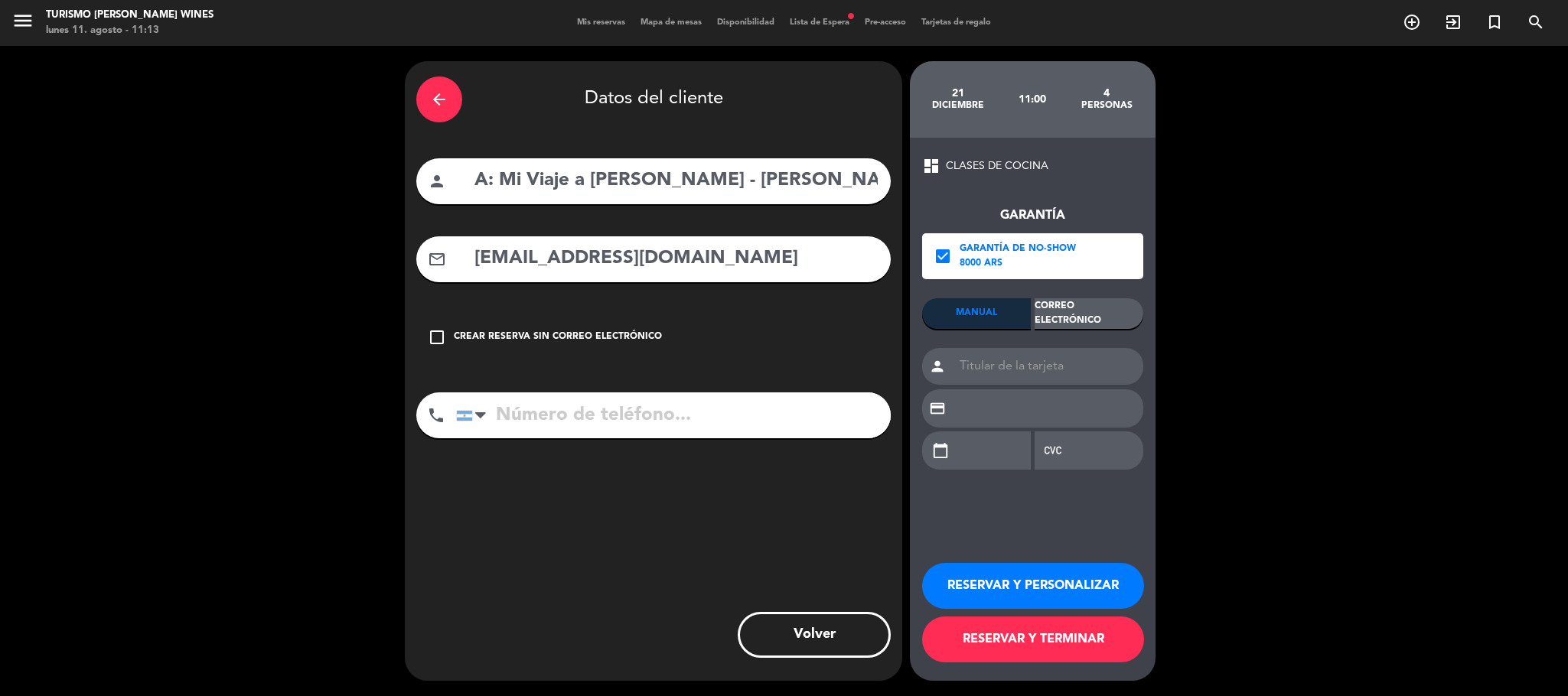
click at [1052, 312] on div "Correo Electrónico" at bounding box center [1088, 313] width 108 height 30
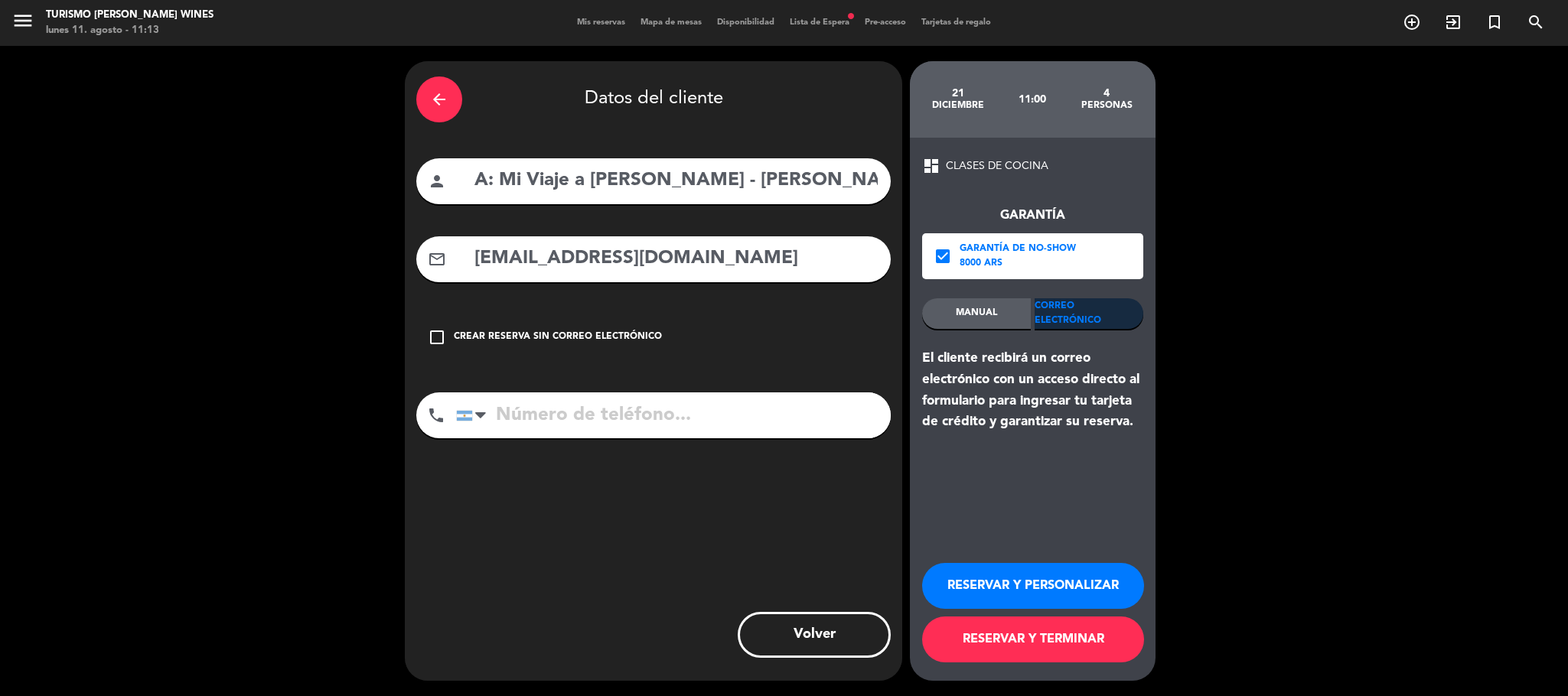
click at [1024, 643] on button "RESERVAR Y TERMINAR" at bounding box center [1033, 639] width 222 height 46
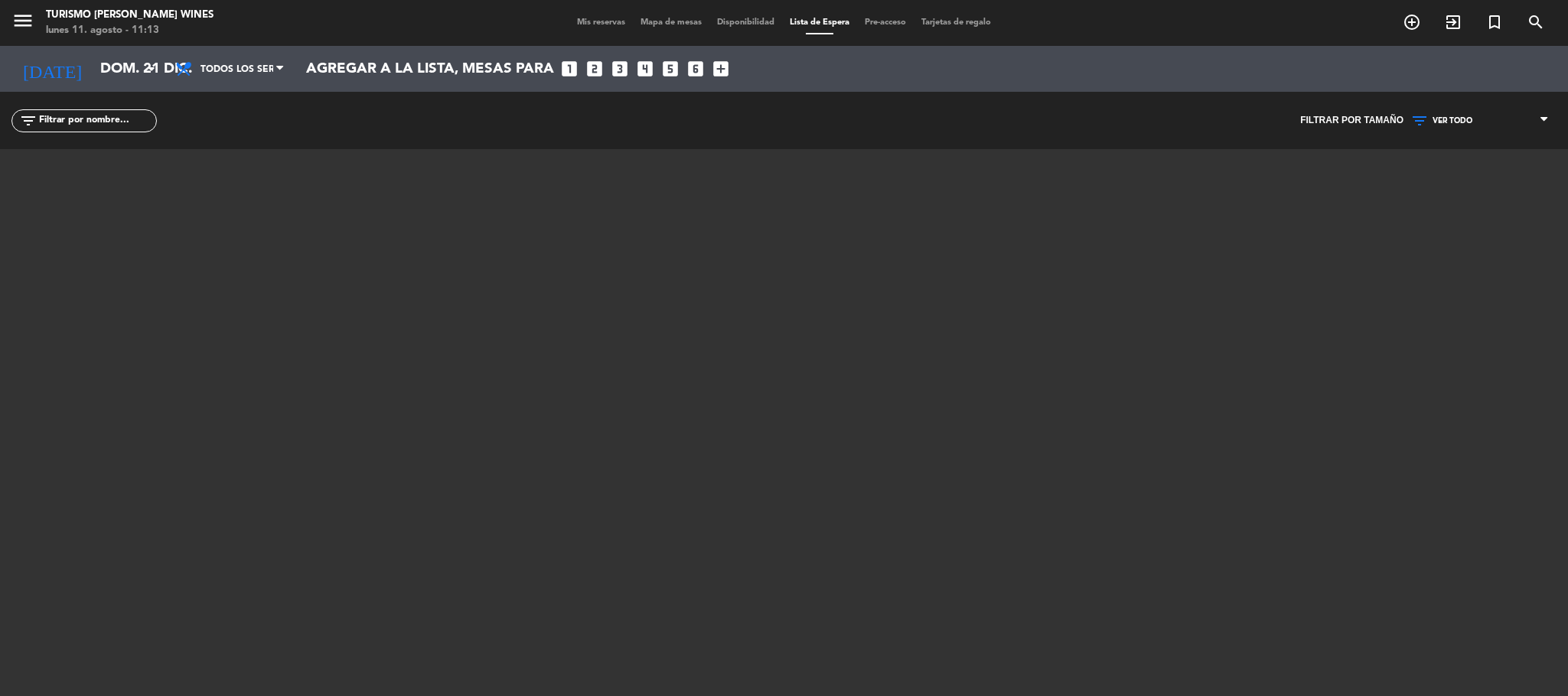
click at [597, 21] on span "Mis reservas" at bounding box center [601, 23] width 64 height 9
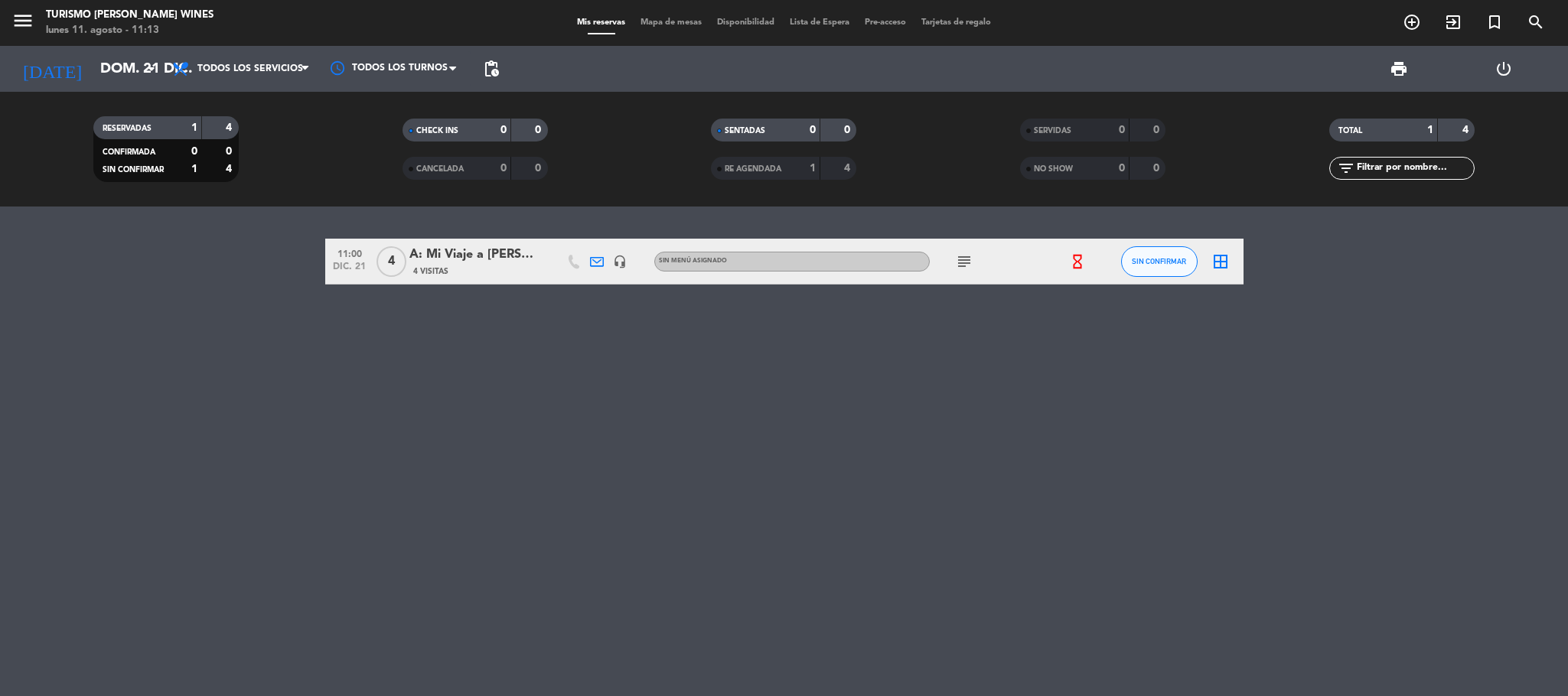
click at [1076, 259] on icon "hourglass_empty" at bounding box center [1077, 262] width 17 height 17
